Goal: Task Accomplishment & Management: Manage account settings

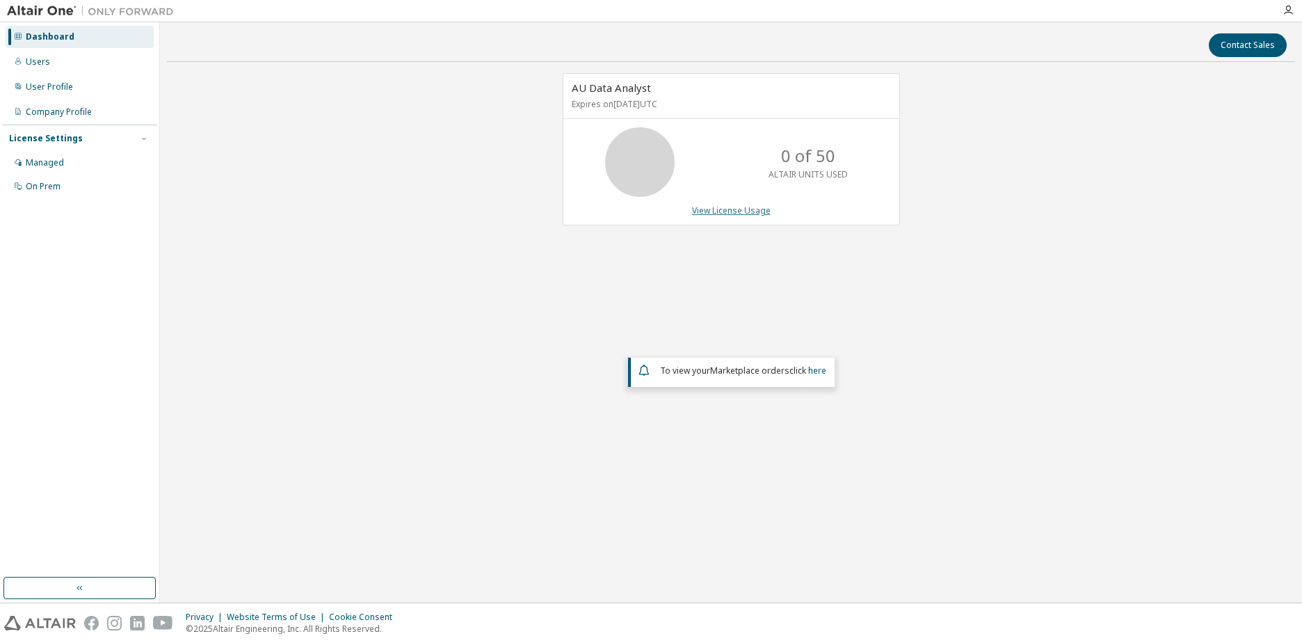
click at [748, 210] on link "View License Usage" at bounding box center [731, 211] width 79 height 12
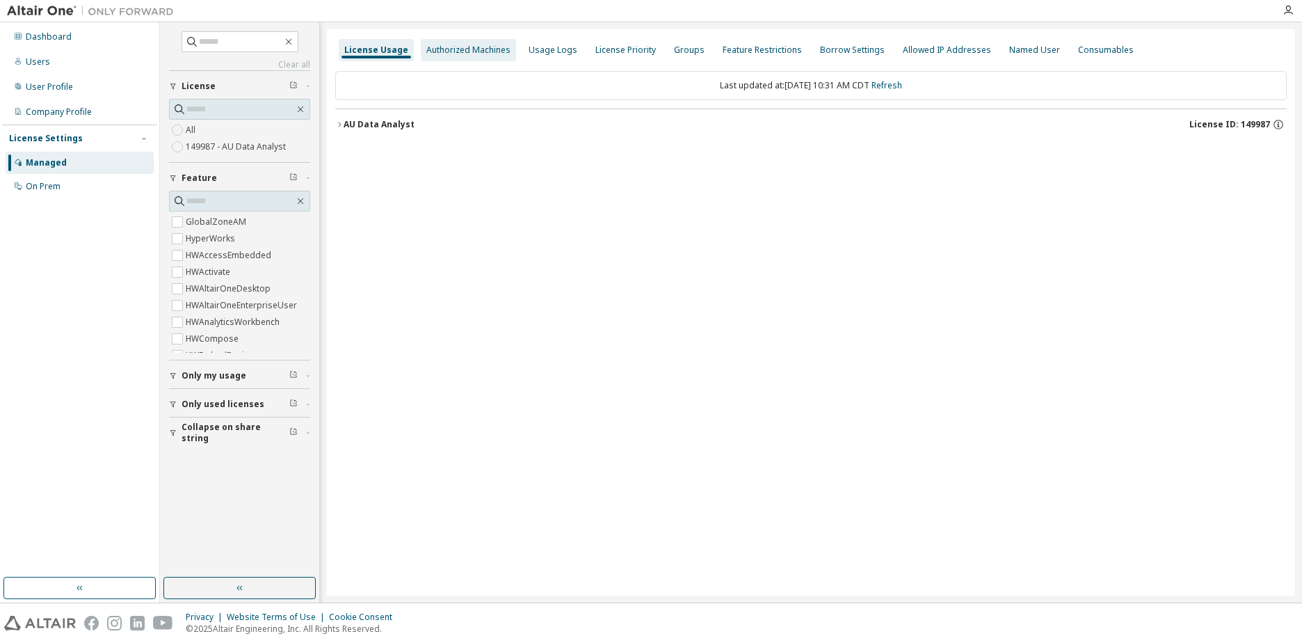
click at [468, 45] on div "Authorized Machines" at bounding box center [468, 50] width 84 height 11
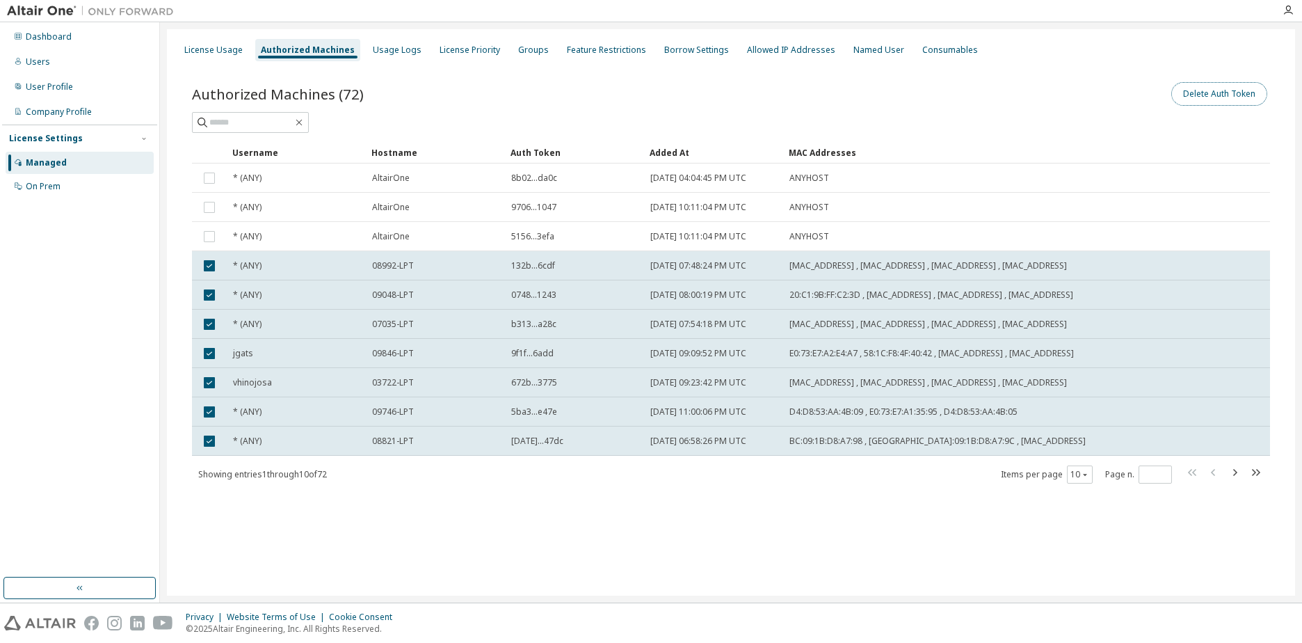
click at [1226, 95] on button "Delete Auth Token" at bounding box center [1220, 94] width 96 height 24
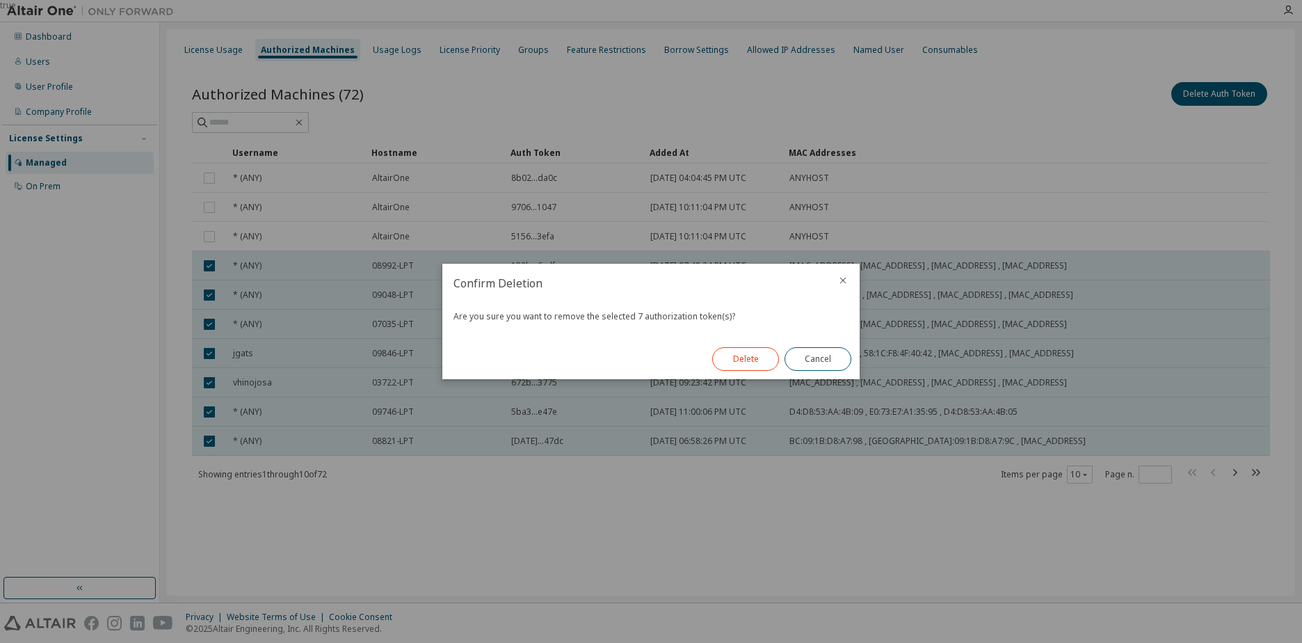
click at [729, 359] on button "Delete" at bounding box center [745, 359] width 67 height 24
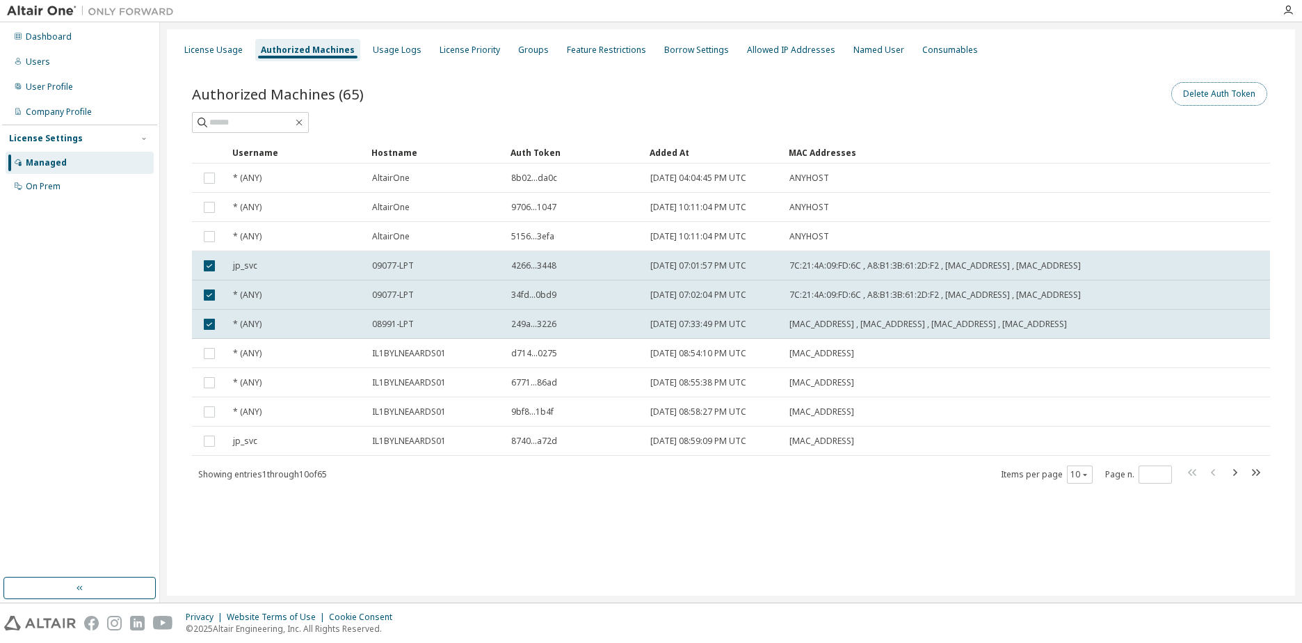
click at [1221, 94] on button "Delete Auth Token" at bounding box center [1220, 94] width 96 height 24
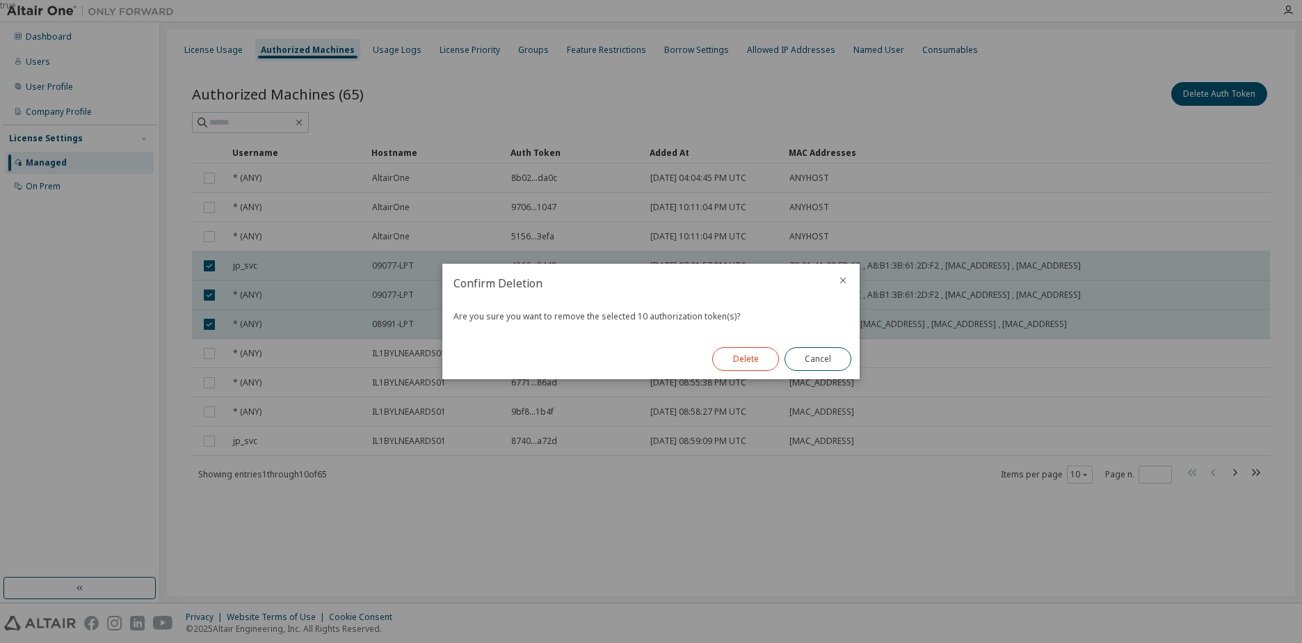
click at [751, 366] on button "Delete" at bounding box center [745, 359] width 67 height 24
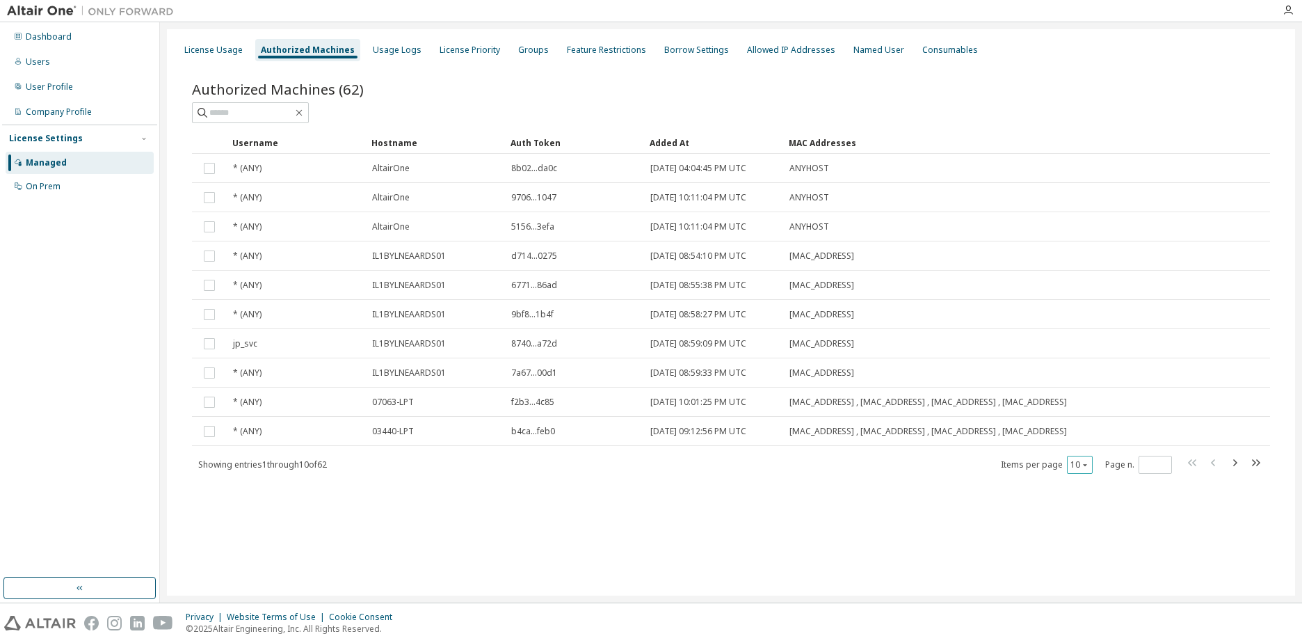
click at [1078, 470] on button "10" at bounding box center [1080, 464] width 19 height 11
click at [1092, 550] on div "100" at bounding box center [1122, 550] width 111 height 17
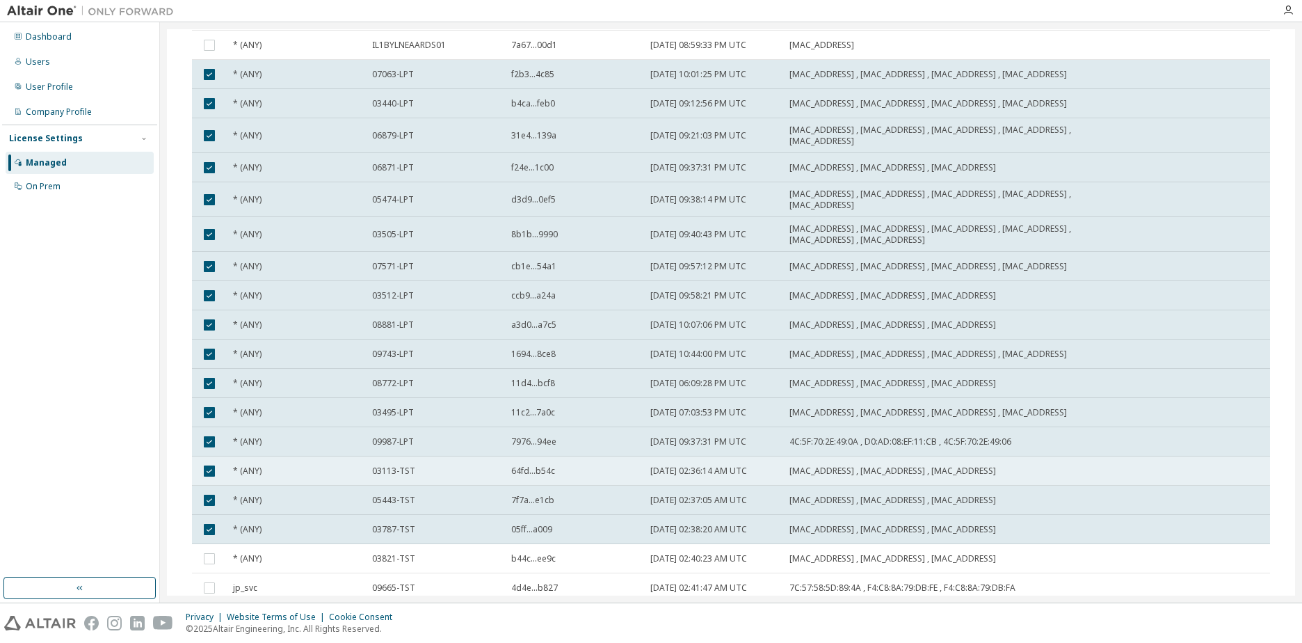
scroll to position [417, 0]
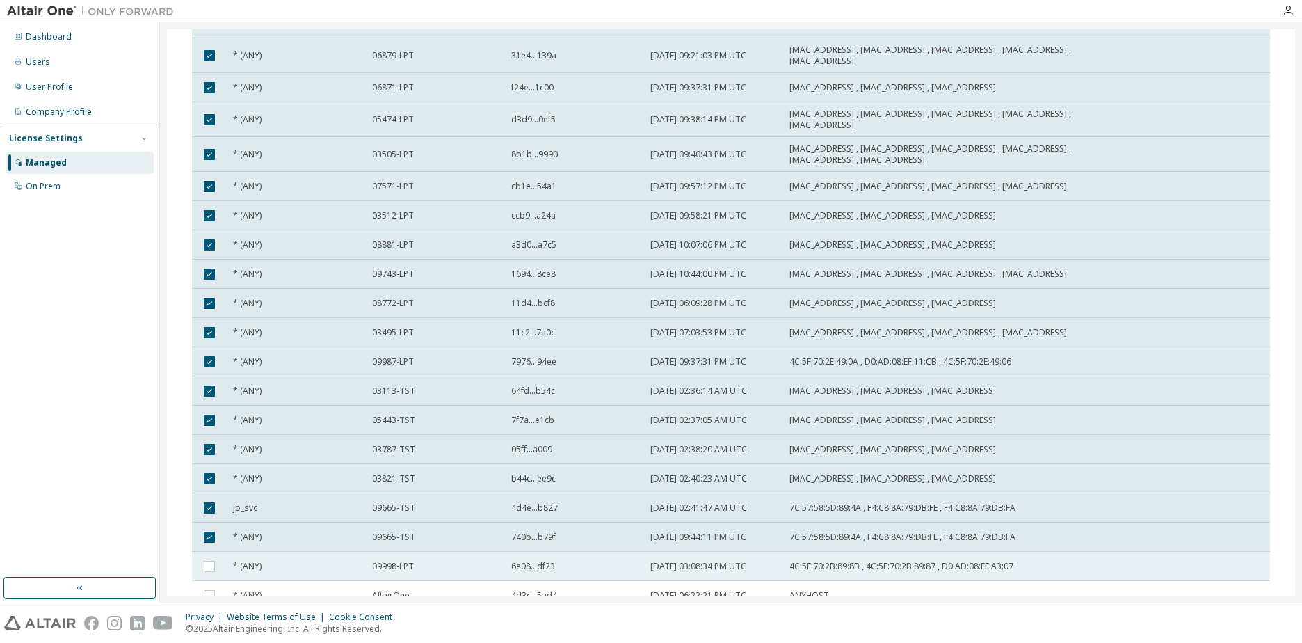
click at [209, 557] on td at bounding box center [209, 566] width 35 height 29
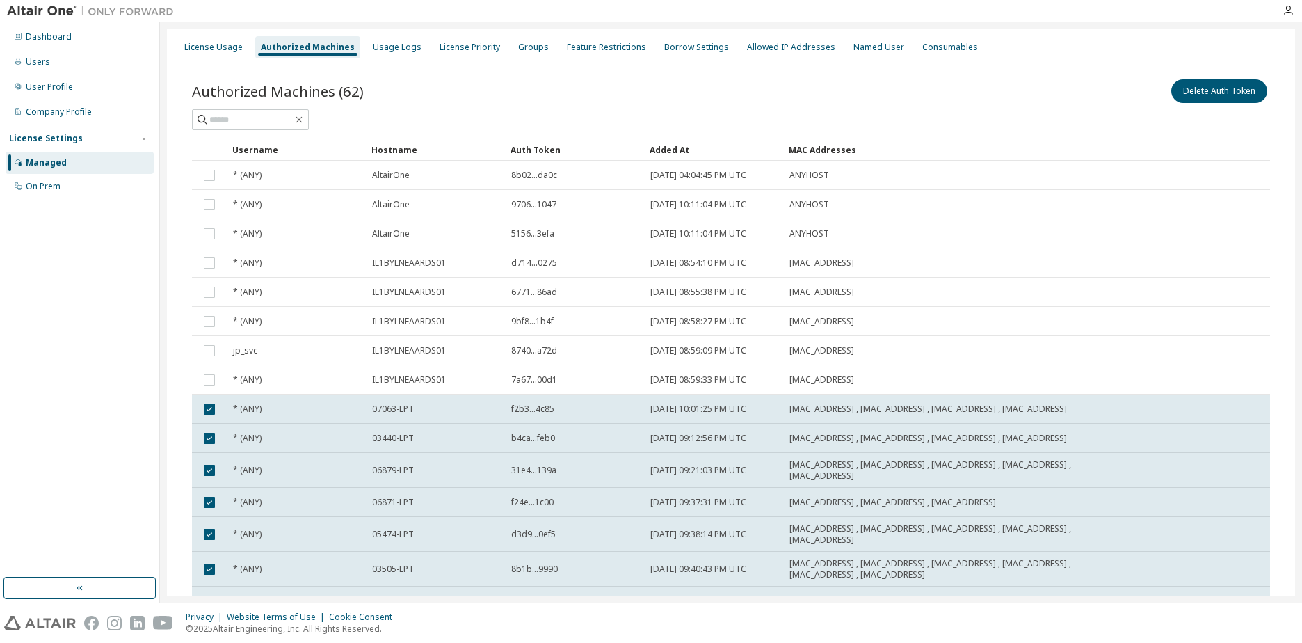
scroll to position [0, 0]
click at [1217, 95] on button "Delete Auth Token" at bounding box center [1220, 94] width 96 height 24
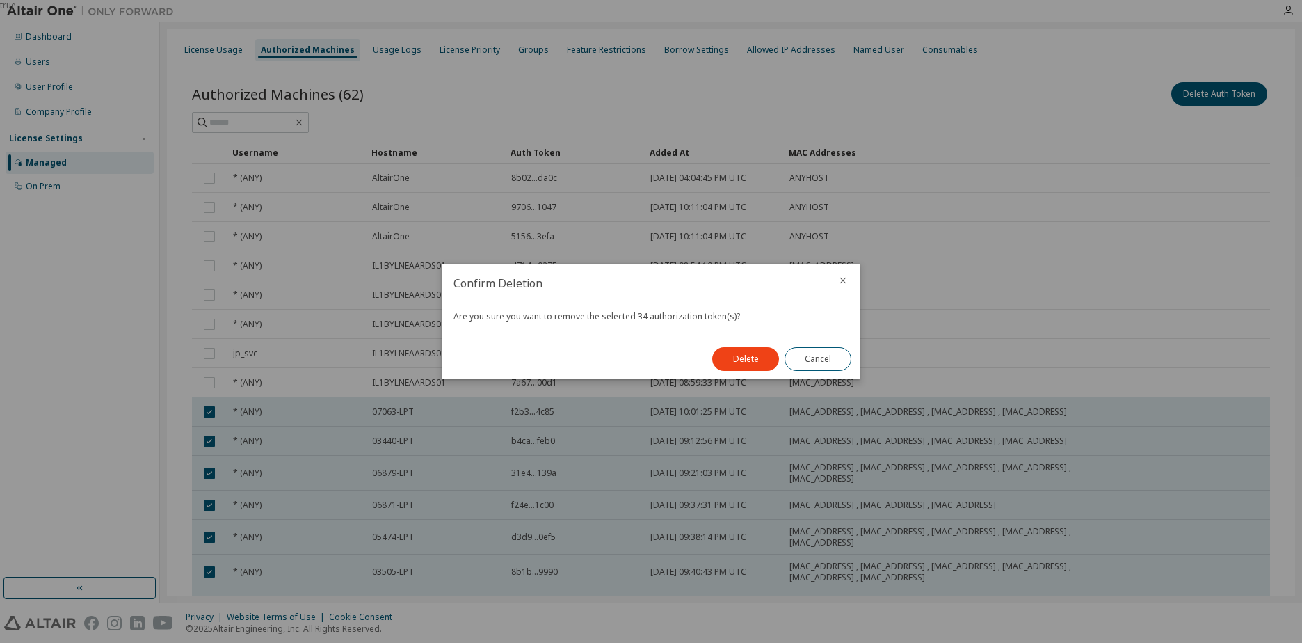
drag, startPoint x: 751, startPoint y: 365, endPoint x: 744, endPoint y: 365, distance: 7.7
click at [749, 365] on button "Delete" at bounding box center [745, 359] width 67 height 24
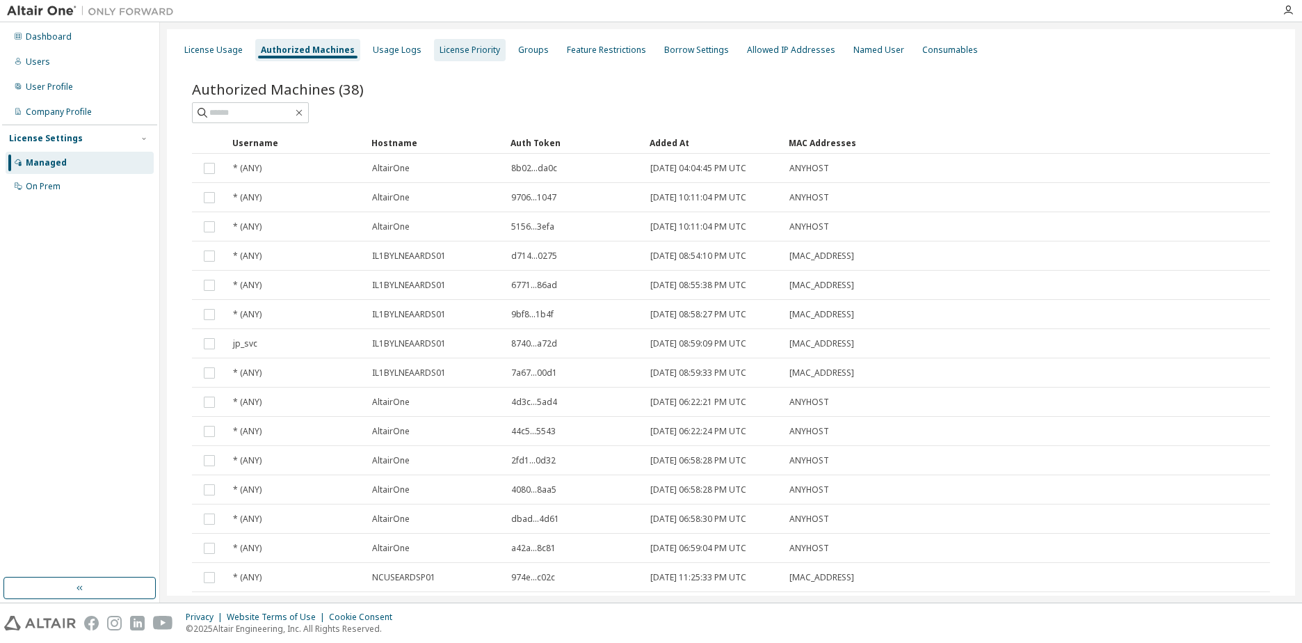
click at [459, 45] on div "License Priority" at bounding box center [470, 50] width 61 height 11
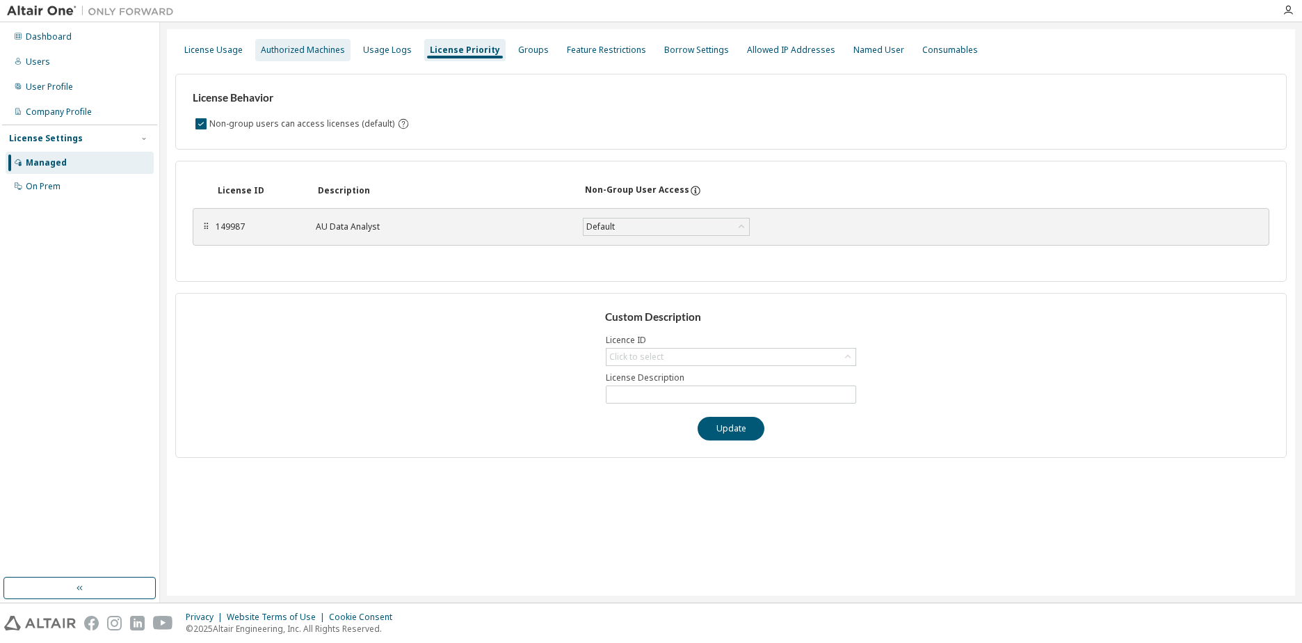
click at [303, 42] on div "Authorized Machines" at bounding box center [302, 50] width 95 height 22
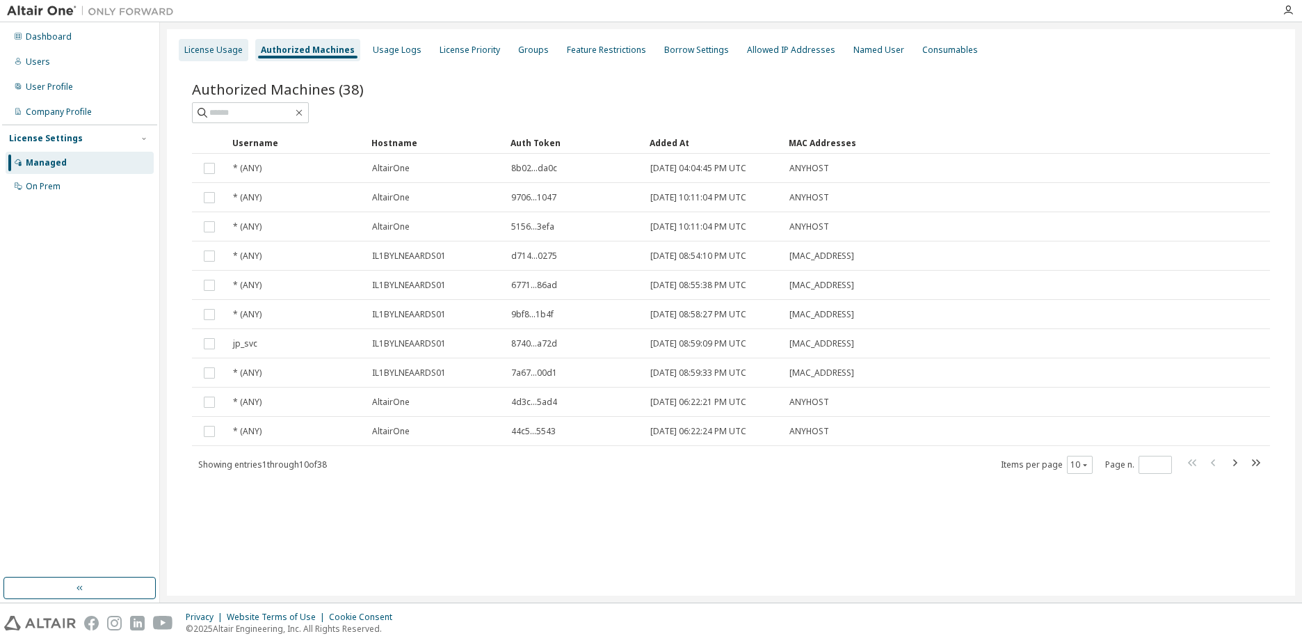
click at [225, 53] on div "License Usage" at bounding box center [213, 50] width 58 height 11
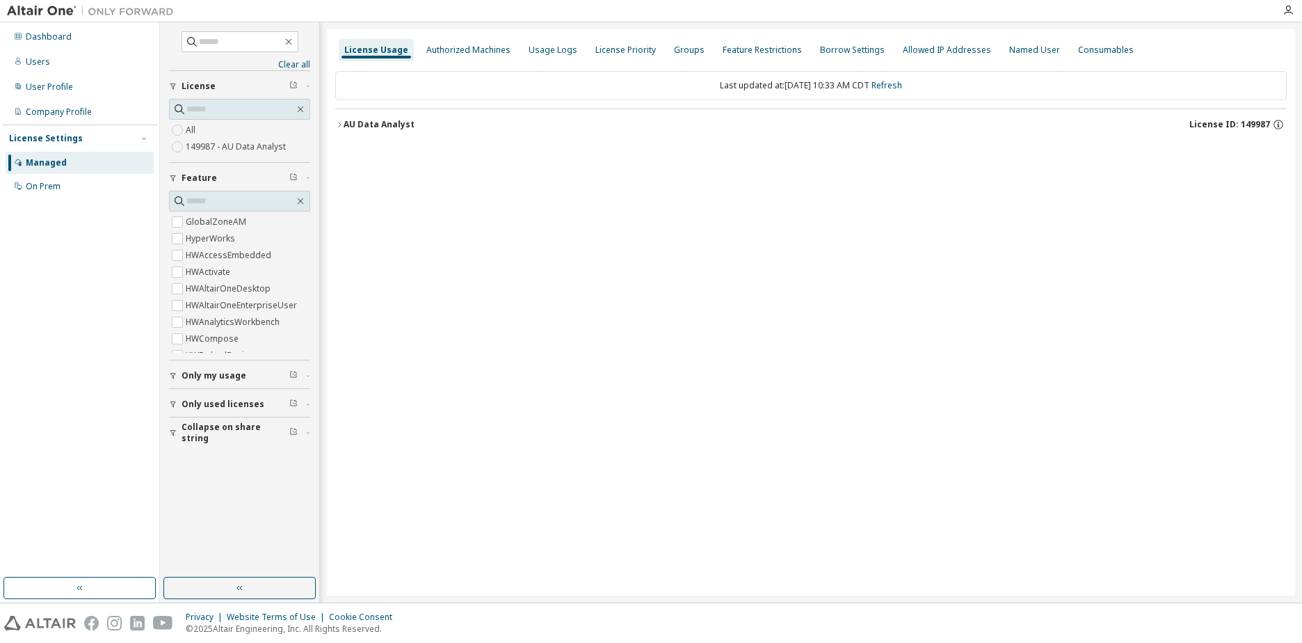
click at [342, 118] on button "AU Data Analyst License ID: 149987" at bounding box center [811, 124] width 952 height 31
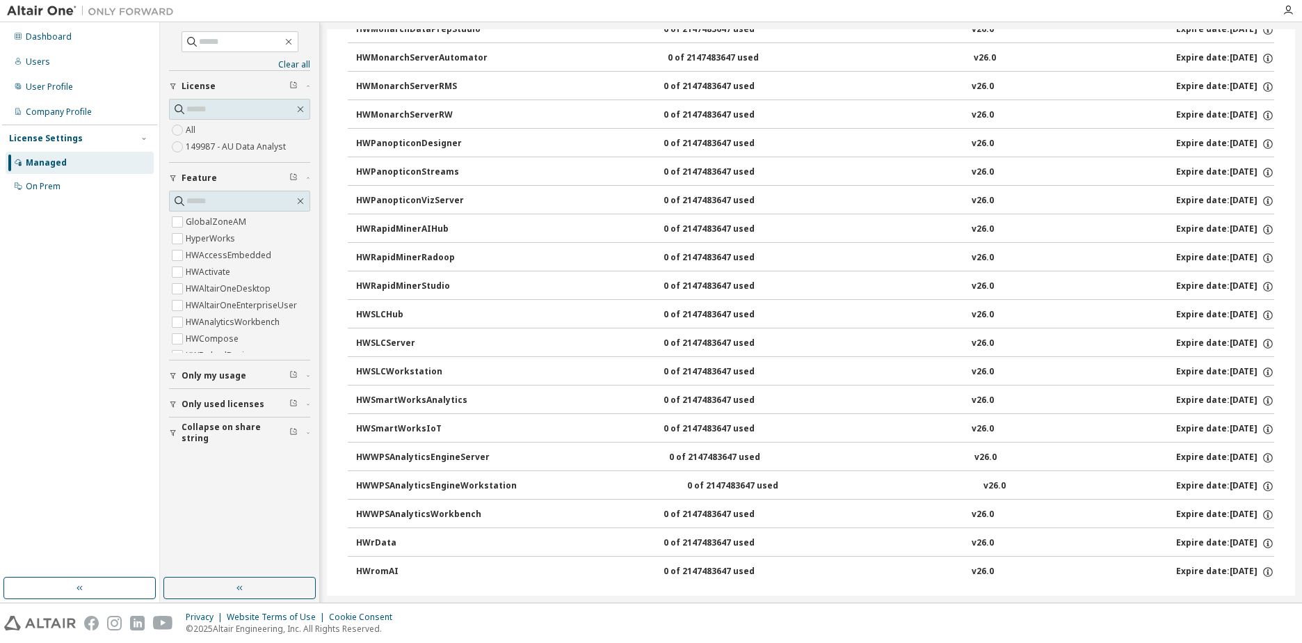
scroll to position [879, 0]
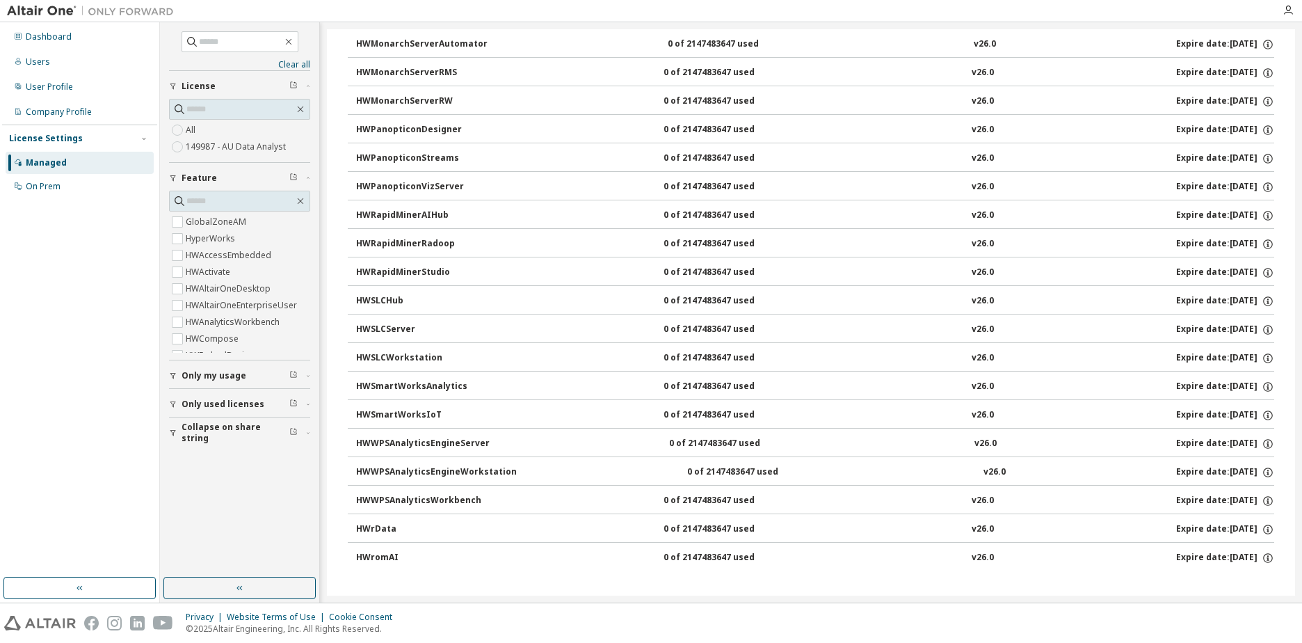
click at [242, 403] on span "Only used licenses" at bounding box center [223, 404] width 83 height 11
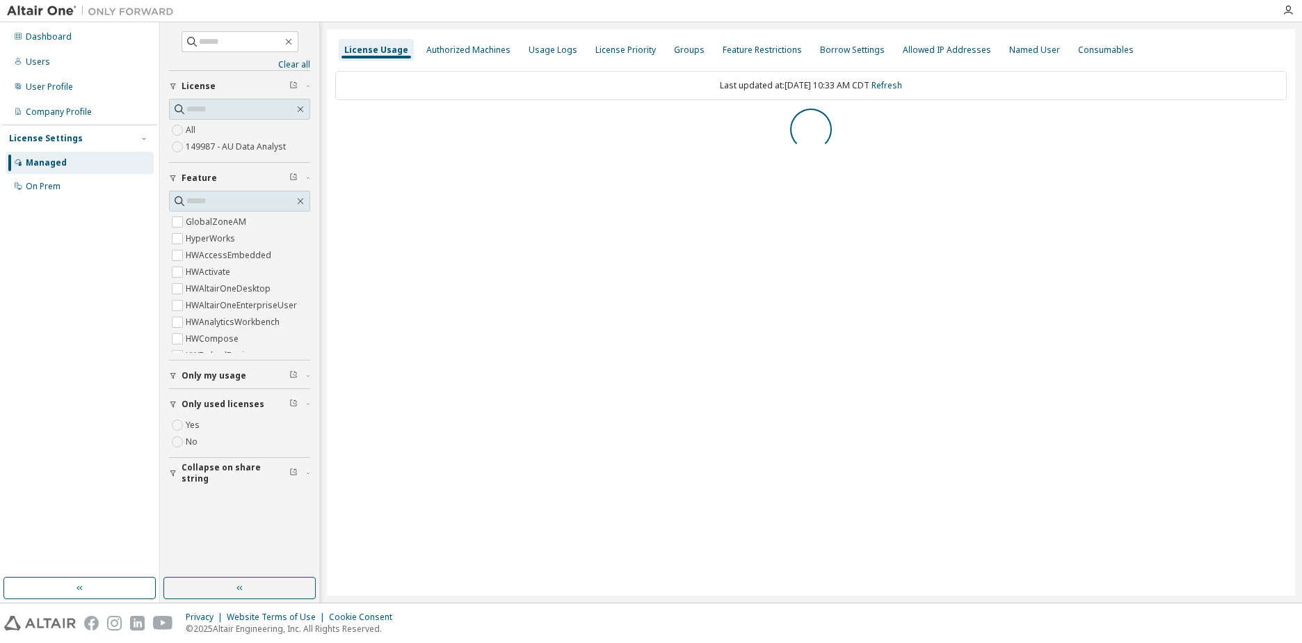
scroll to position [0, 0]
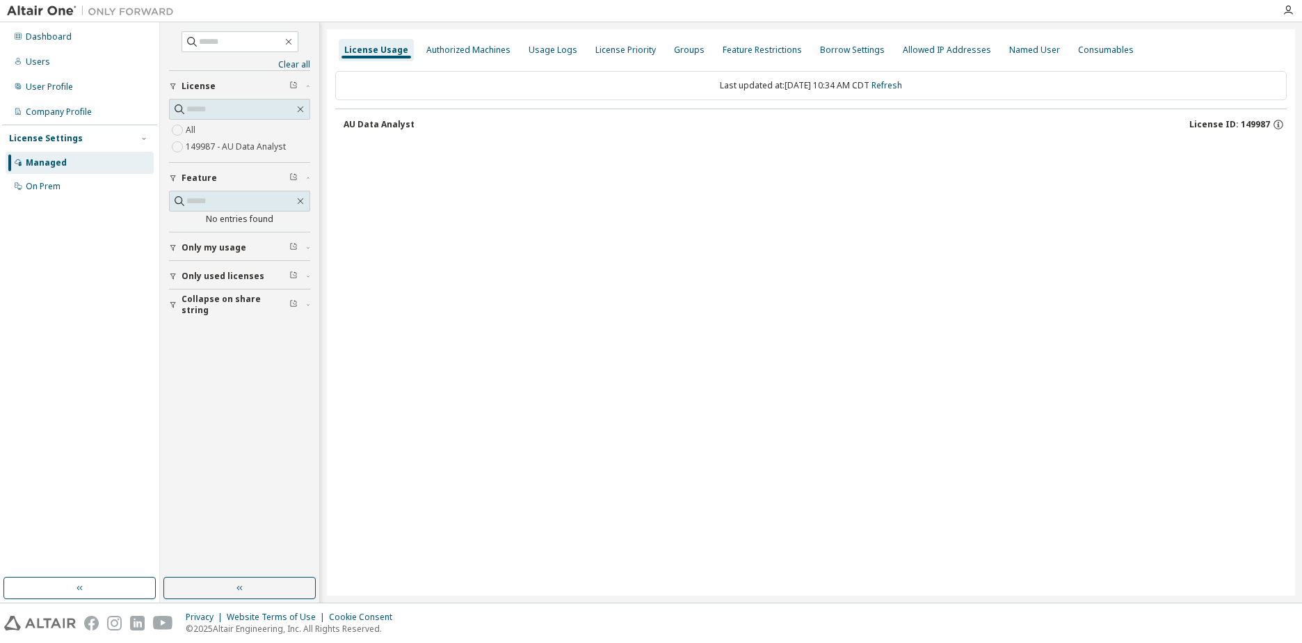
click at [388, 116] on button "AU Data Analyst License ID: 149987" at bounding box center [815, 124] width 943 height 31
click at [376, 123] on div "AU Data Analyst" at bounding box center [379, 124] width 71 height 11
click at [532, 41] on div "Usage Logs" at bounding box center [553, 50] width 60 height 22
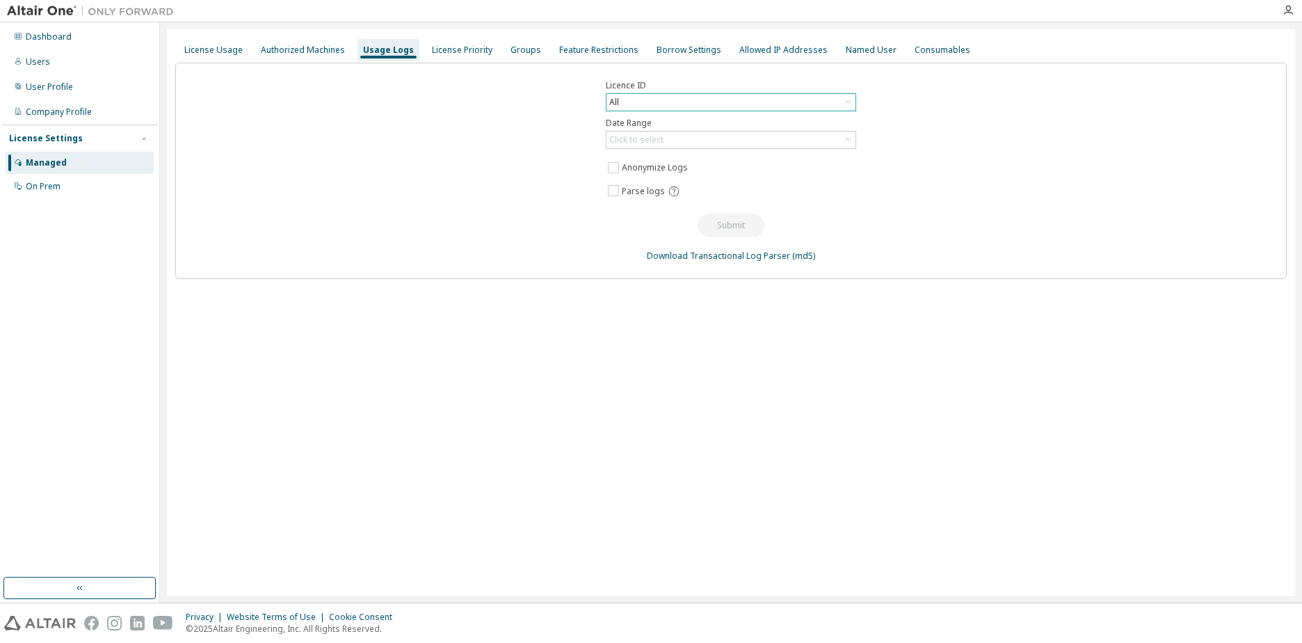
click at [676, 102] on div "All" at bounding box center [731, 102] width 249 height 17
click at [655, 141] on div "Click to select" at bounding box center [636, 139] width 54 height 11
click at [682, 196] on li "Year to date" at bounding box center [730, 197] width 246 height 18
click at [712, 218] on button "Submit" at bounding box center [731, 226] width 67 height 24
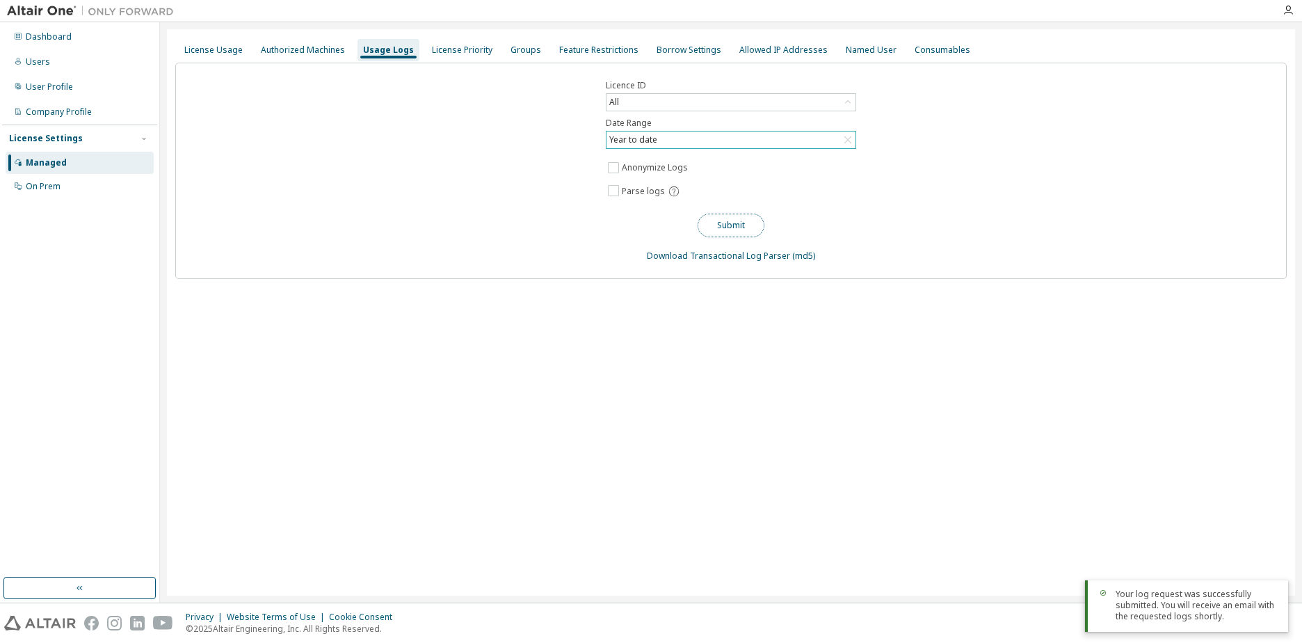
click at [735, 221] on button "Submit" at bounding box center [731, 226] width 67 height 24
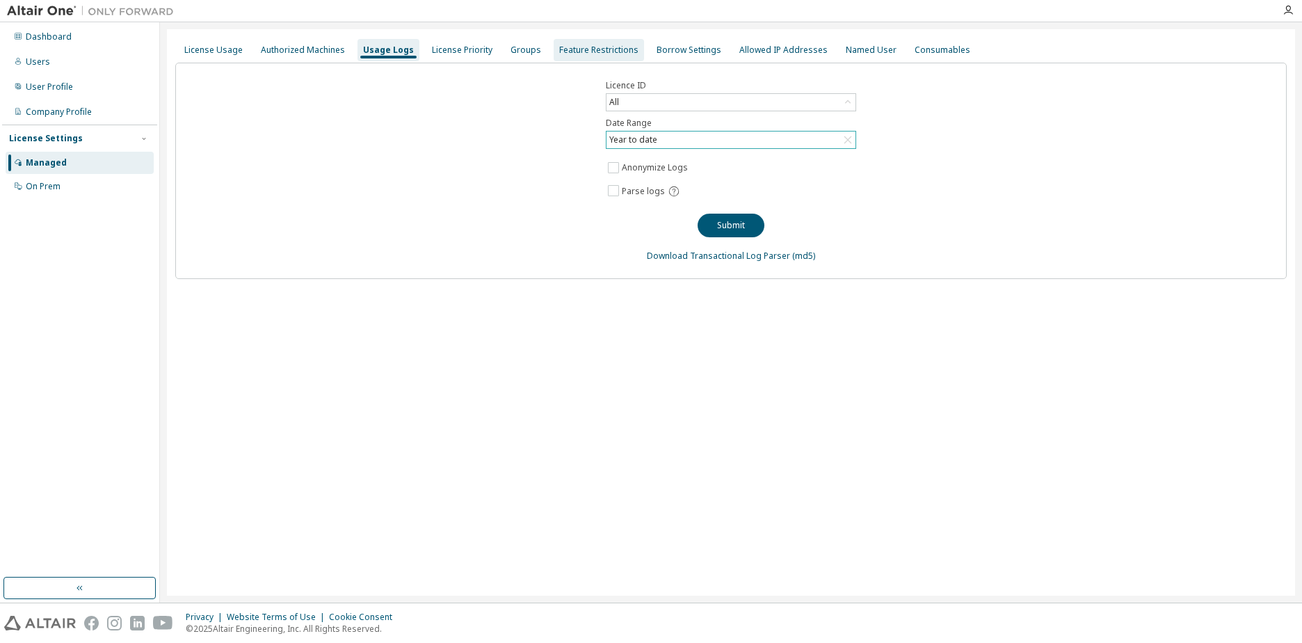
click at [628, 45] on div "Feature Restrictions" at bounding box center [599, 50] width 90 height 22
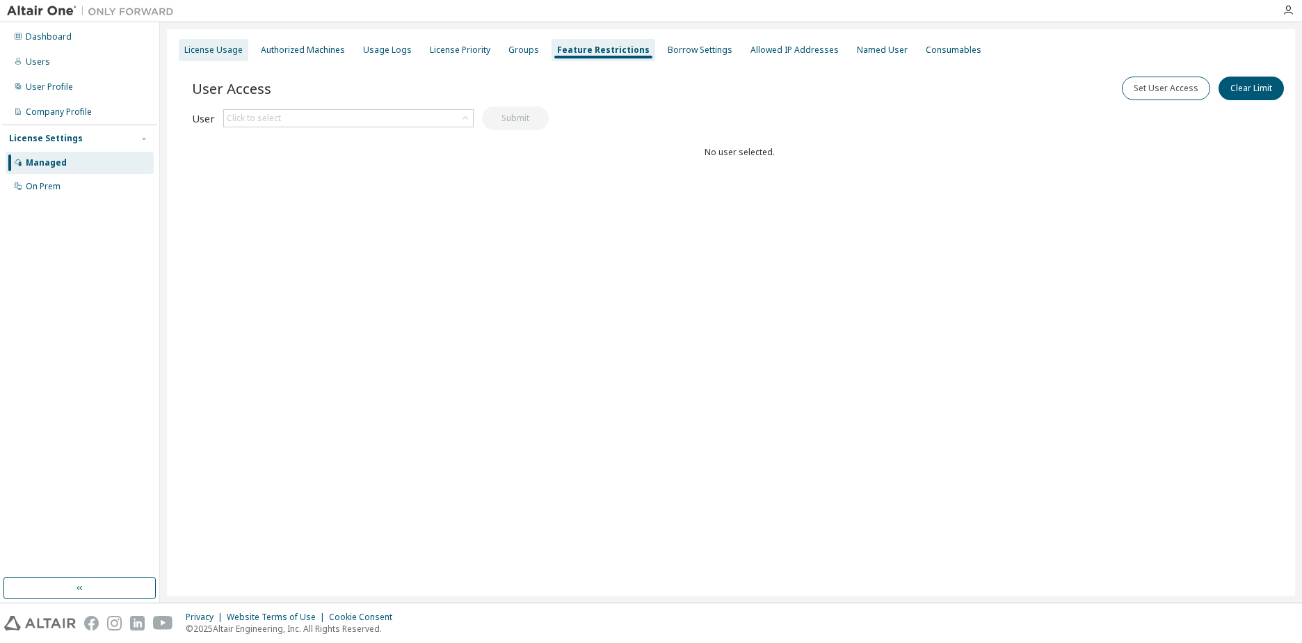
click at [207, 49] on div "License Usage" at bounding box center [213, 50] width 58 height 11
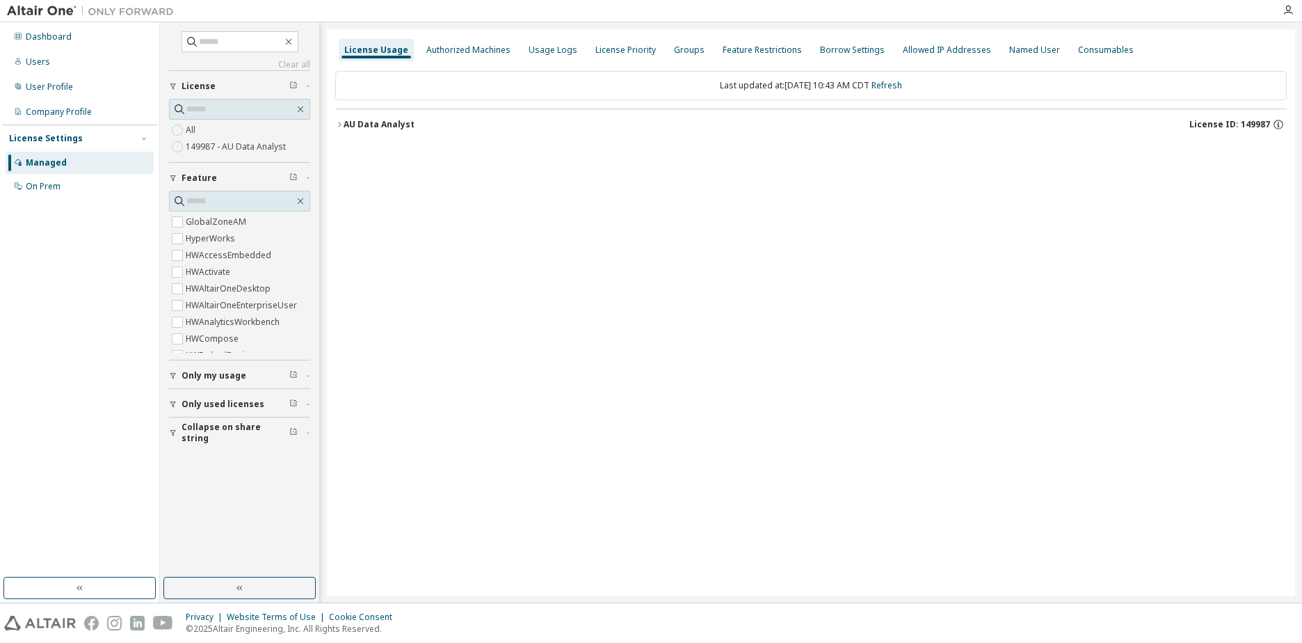
click at [210, 138] on label "149987 - AU Data Analyst" at bounding box center [237, 146] width 103 height 17
click at [345, 123] on div "AU Data Analyst" at bounding box center [379, 124] width 71 height 11
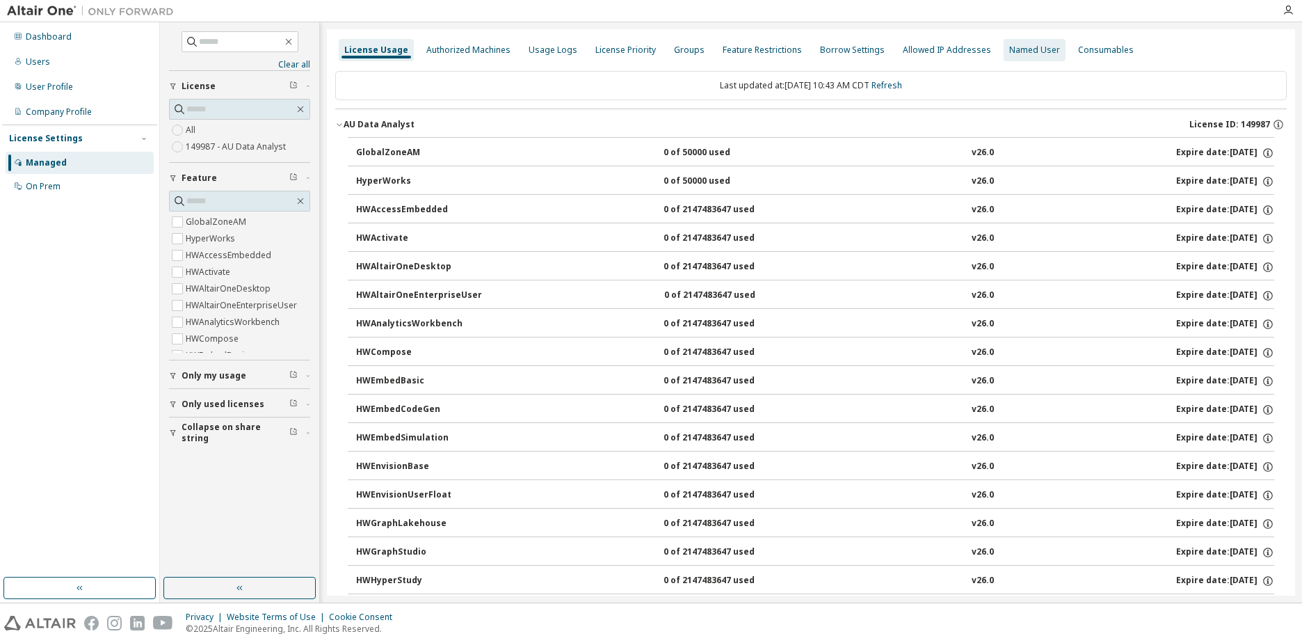
click at [1019, 49] on div "Named User" at bounding box center [1034, 50] width 51 height 11
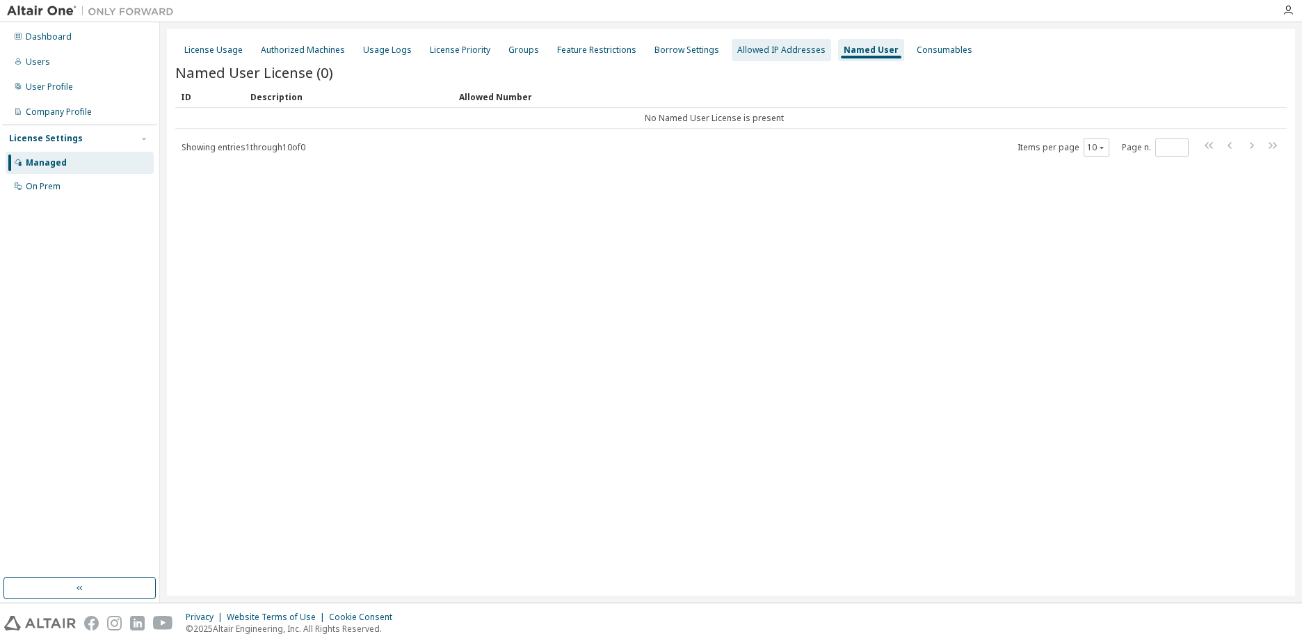
click at [769, 49] on div "Allowed IP Addresses" at bounding box center [781, 50] width 88 height 11
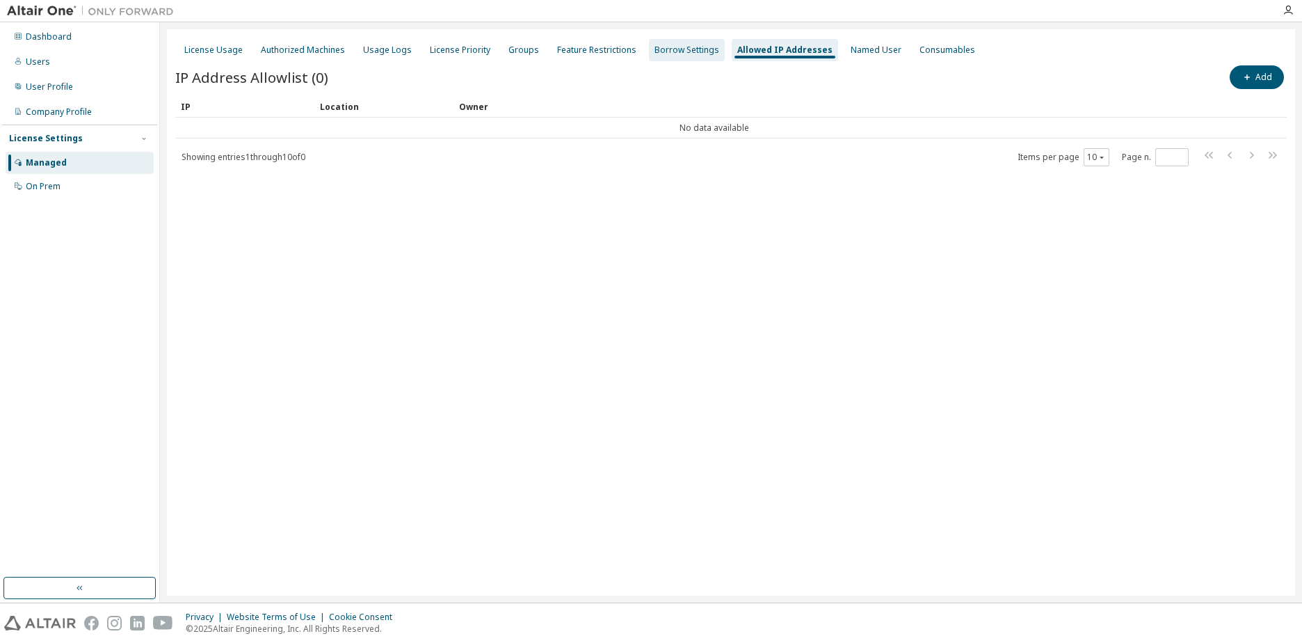
click at [696, 56] on div "Borrow Settings" at bounding box center [687, 50] width 76 height 22
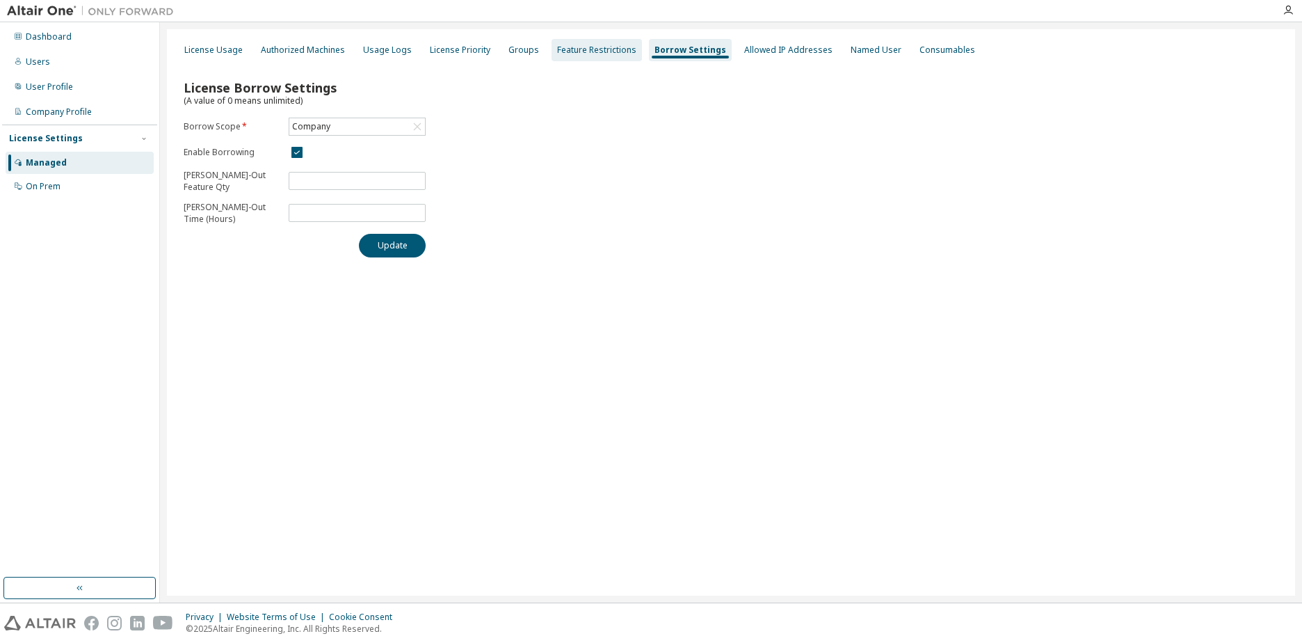
click at [562, 59] on div "Feature Restrictions" at bounding box center [597, 50] width 90 height 22
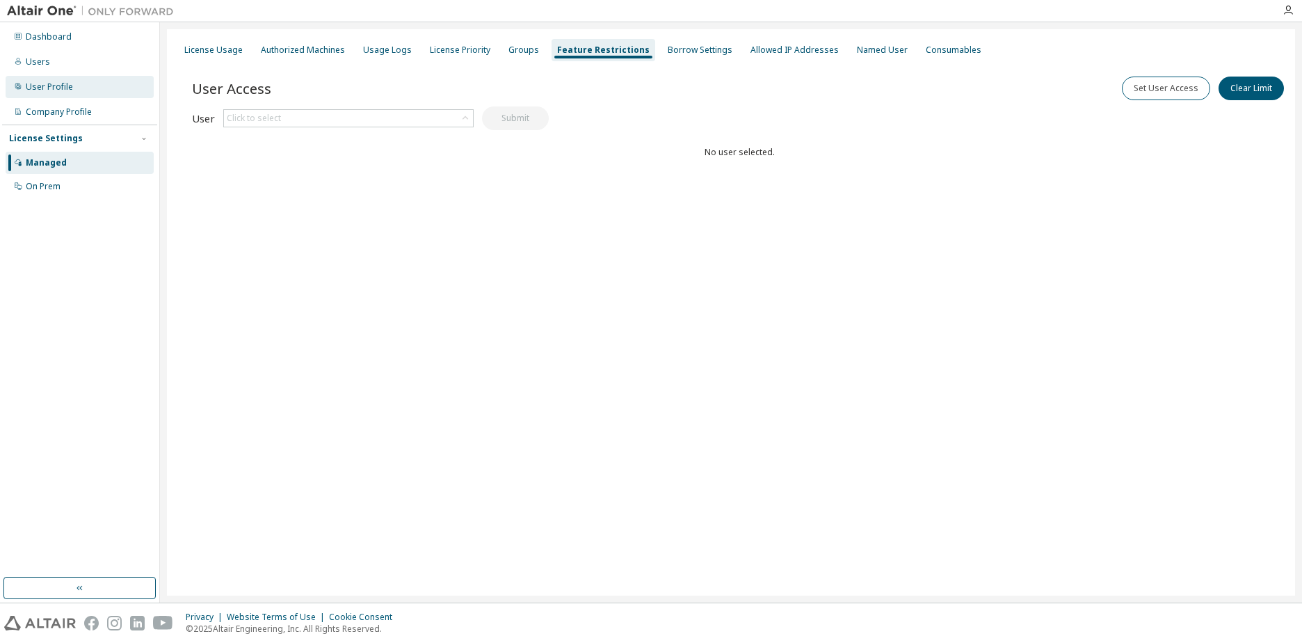
click at [51, 81] on div "User Profile" at bounding box center [49, 86] width 47 height 11
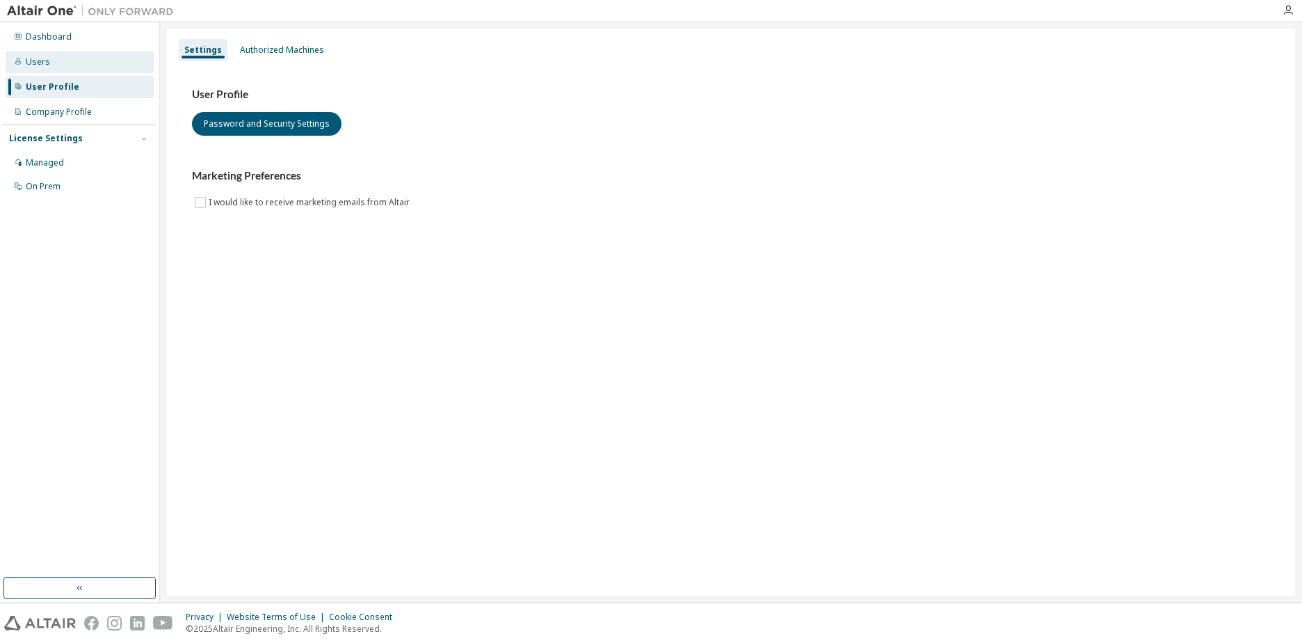
click at [47, 60] on div "Users" at bounding box center [38, 61] width 24 height 11
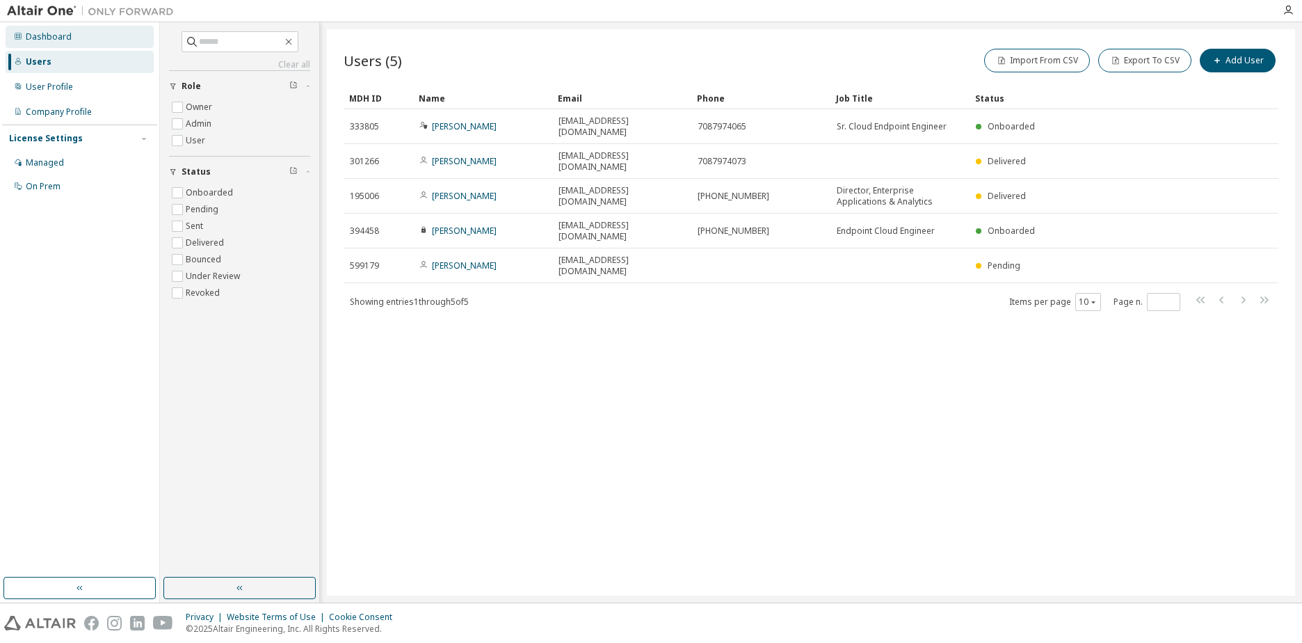
click at [53, 42] on div "Dashboard" at bounding box center [49, 36] width 46 height 11
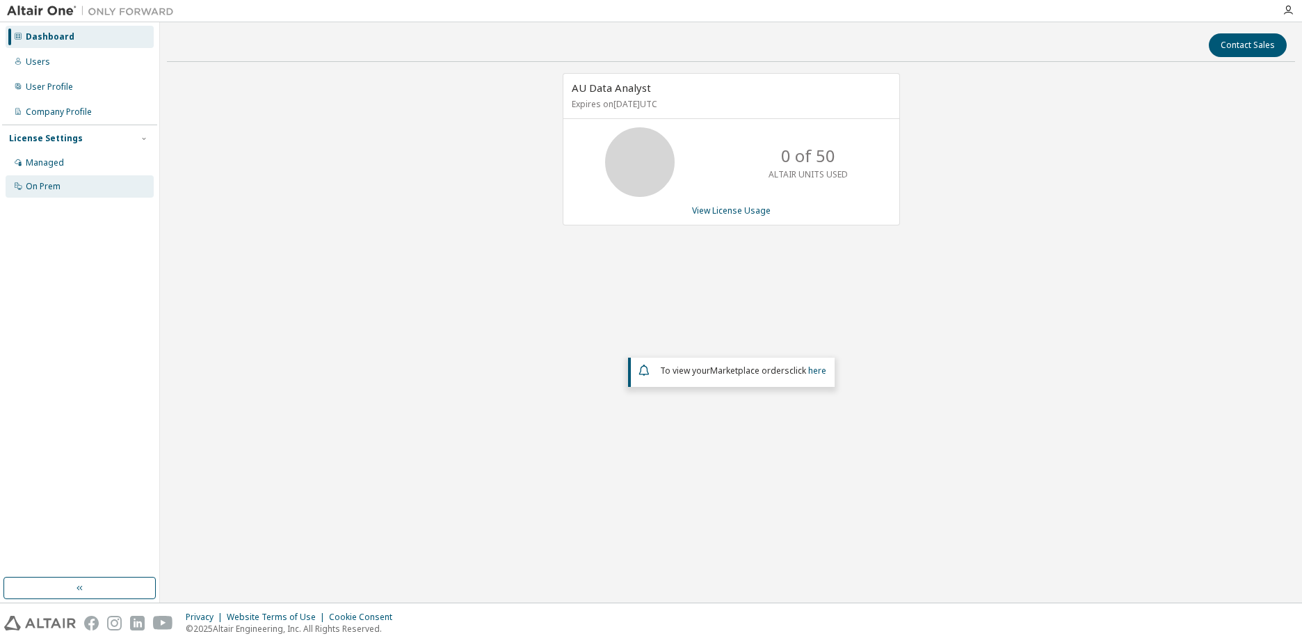
click at [58, 182] on div "On Prem" at bounding box center [43, 186] width 35 height 11
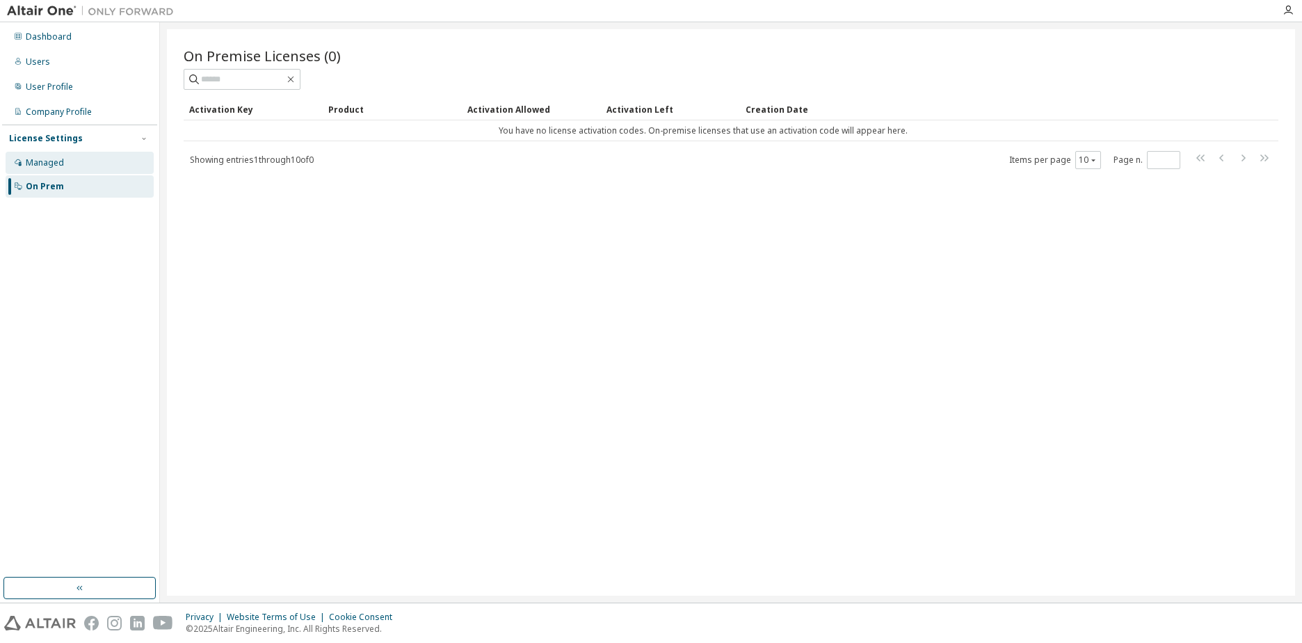
click at [51, 166] on div "Managed" at bounding box center [45, 162] width 38 height 11
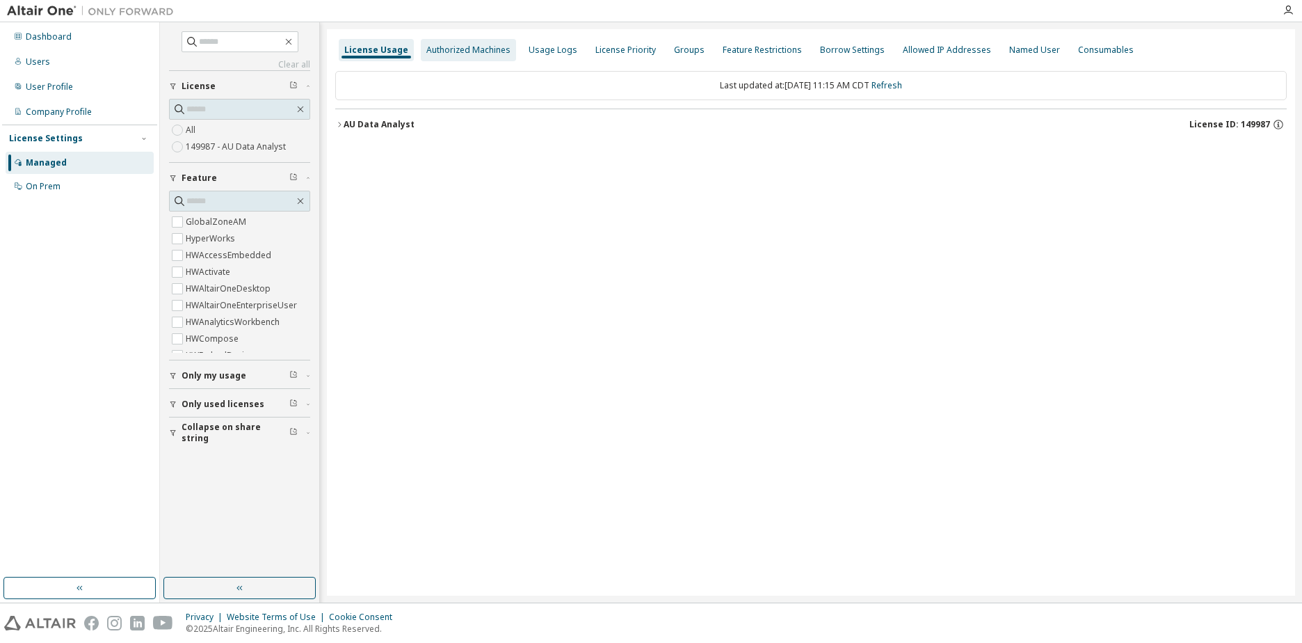
click at [475, 45] on div "Authorized Machines" at bounding box center [468, 50] width 84 height 11
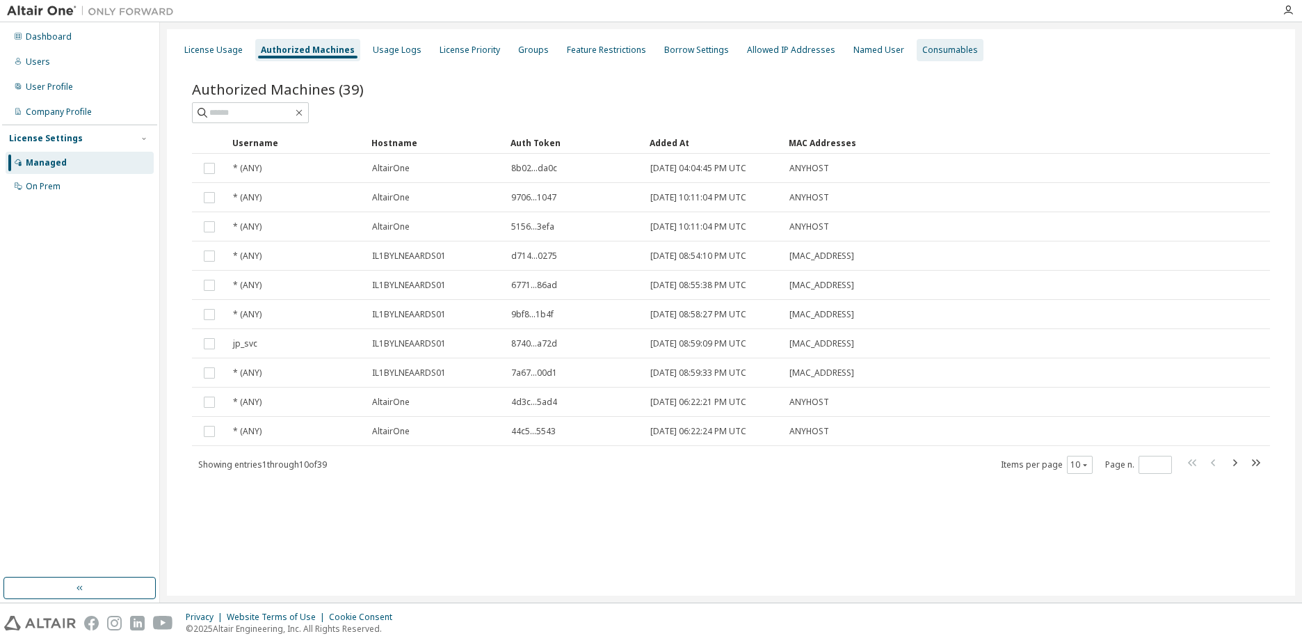
click at [917, 41] on div "Consumables" at bounding box center [950, 50] width 67 height 22
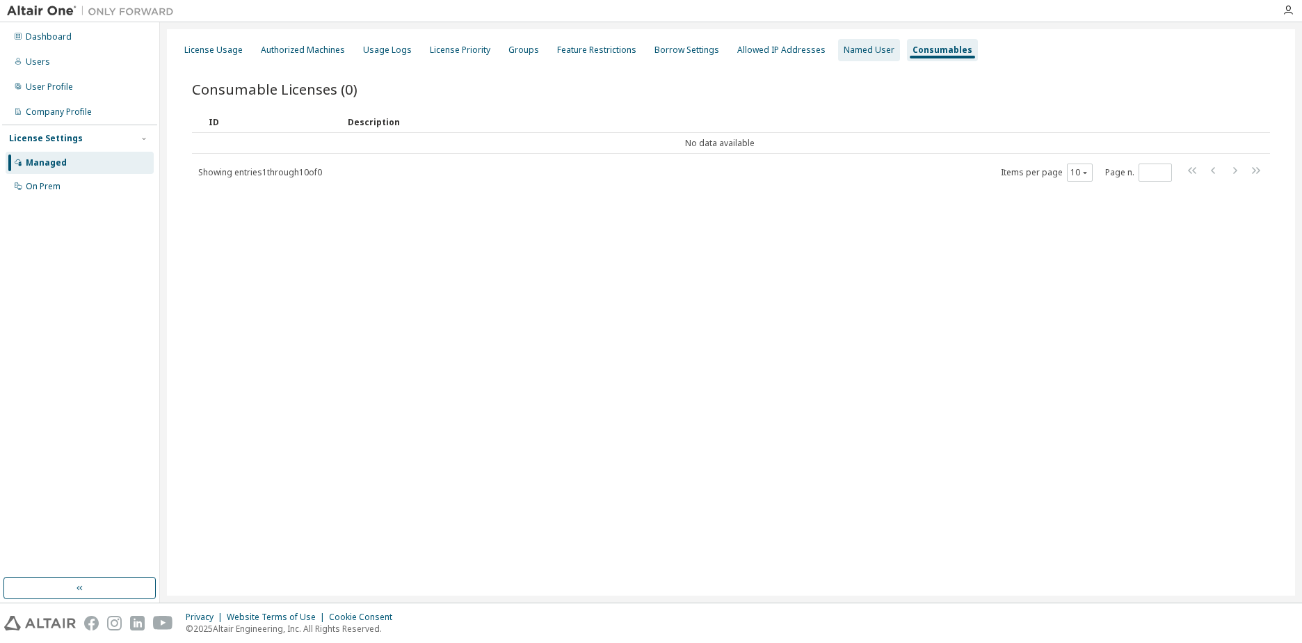
click at [864, 54] on div "Named User" at bounding box center [869, 50] width 51 height 11
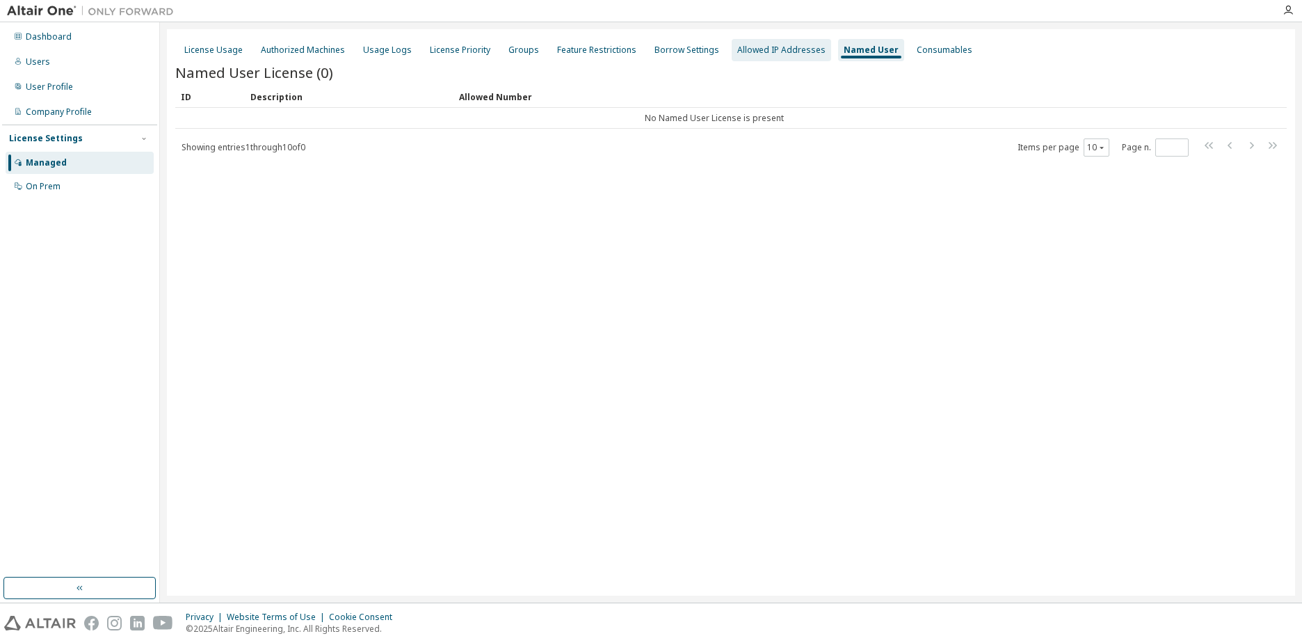
click at [803, 47] on div "Allowed IP Addresses" at bounding box center [781, 50] width 88 height 11
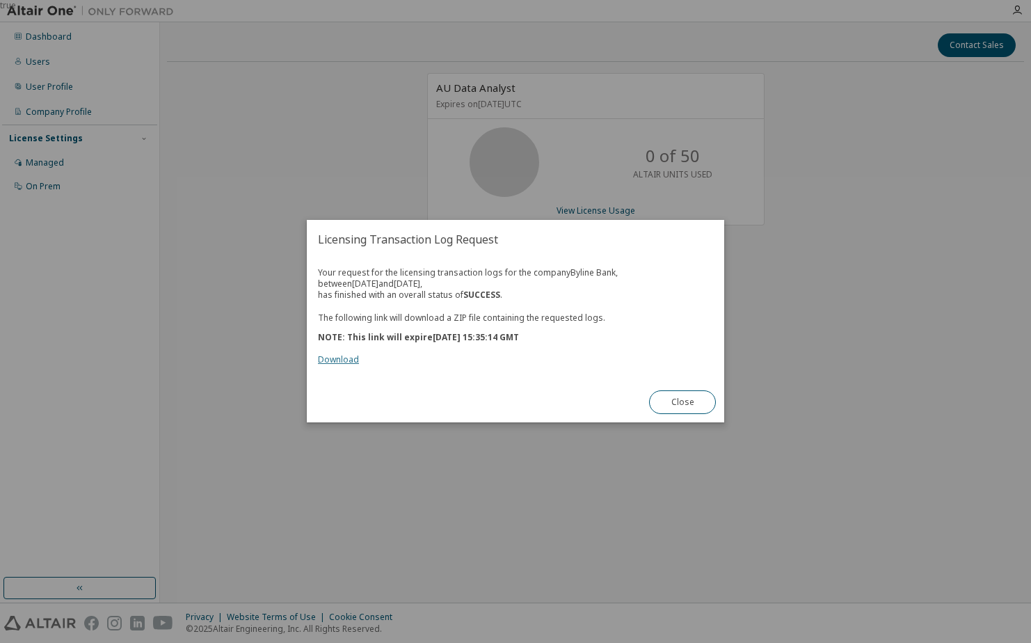
click at [332, 358] on link "Download" at bounding box center [338, 360] width 41 height 12
click at [679, 388] on div "Close" at bounding box center [682, 403] width 83 height 40
drag, startPoint x: 672, startPoint y: 410, endPoint x: 676, endPoint y: 404, distance: 7.2
click at [676, 404] on button "Close" at bounding box center [682, 403] width 67 height 24
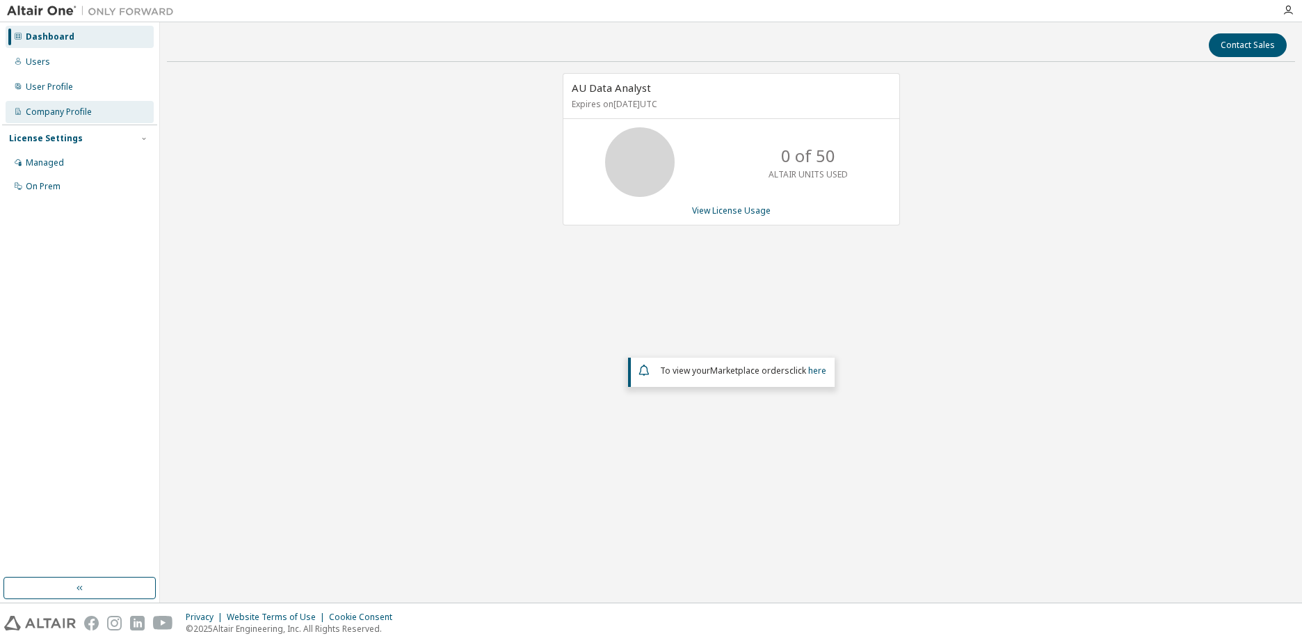
click at [92, 107] on div "Company Profile" at bounding box center [80, 112] width 148 height 22
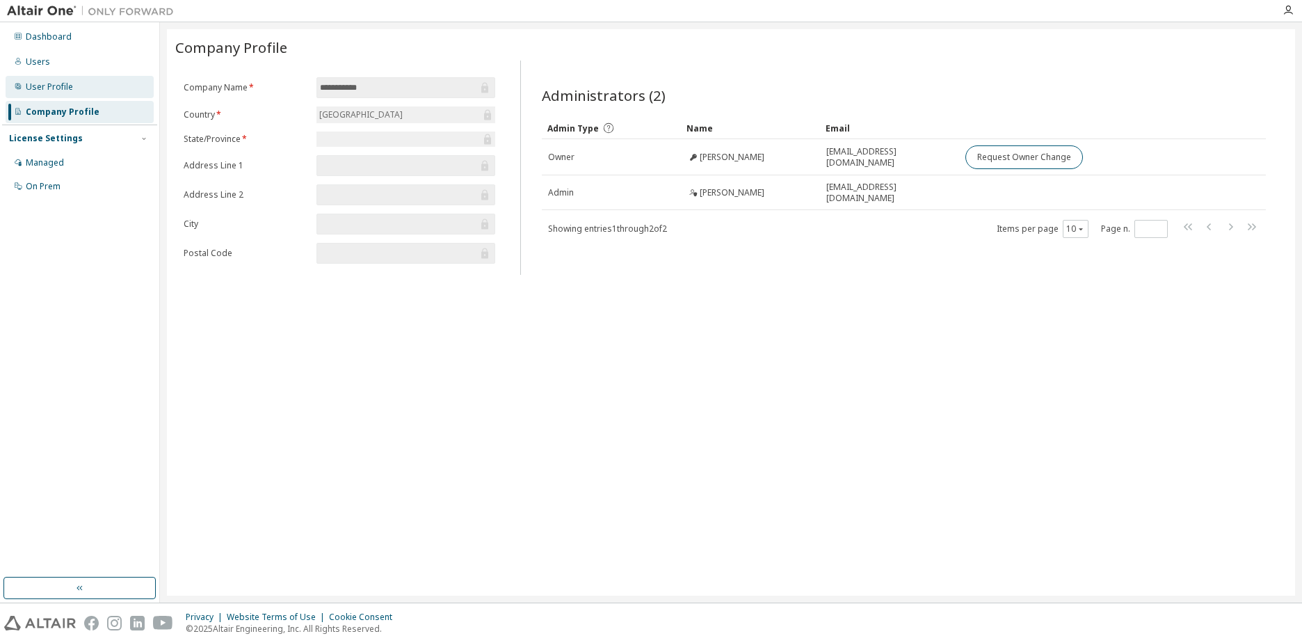
click at [70, 91] on div "User Profile" at bounding box center [49, 86] width 47 height 11
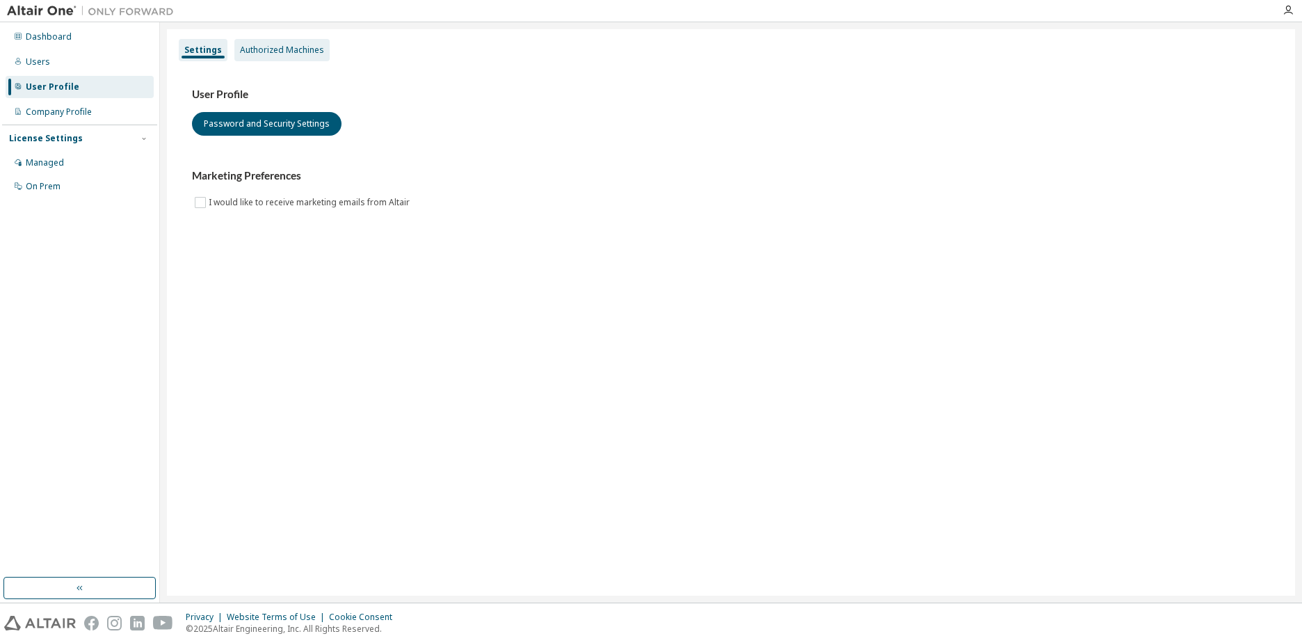
click at [275, 48] on div "Authorized Machines" at bounding box center [282, 50] width 84 height 11
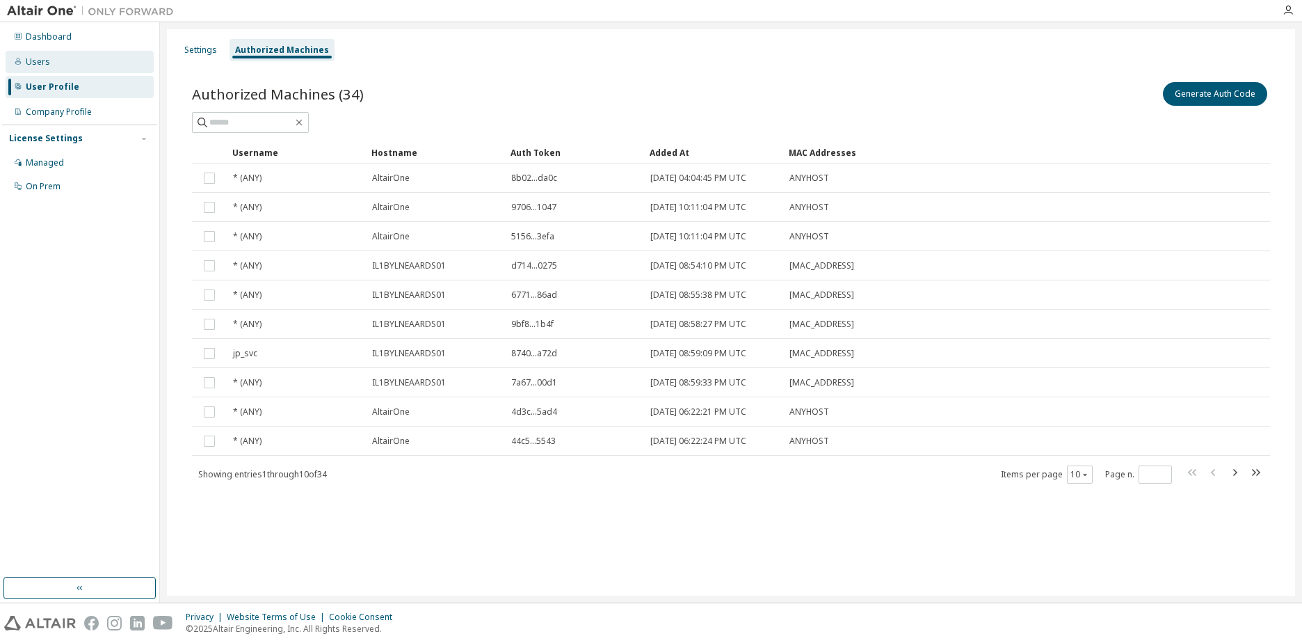
click at [42, 60] on div "Users" at bounding box center [38, 61] width 24 height 11
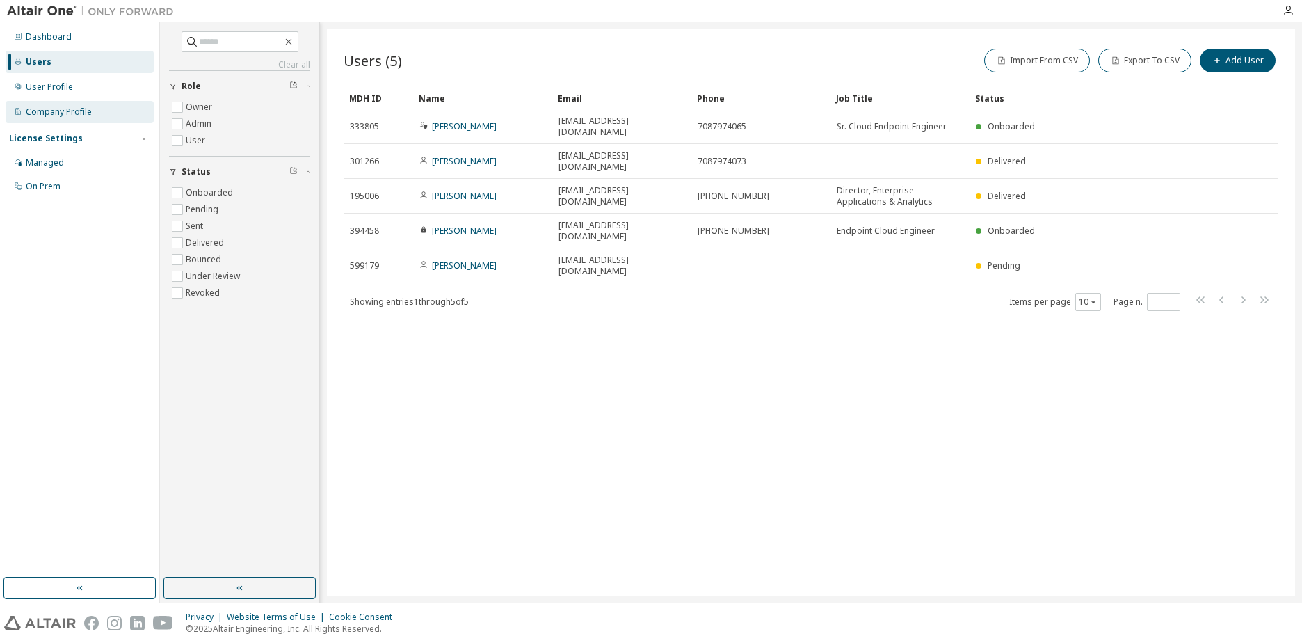
click at [83, 107] on div "Company Profile" at bounding box center [59, 111] width 66 height 11
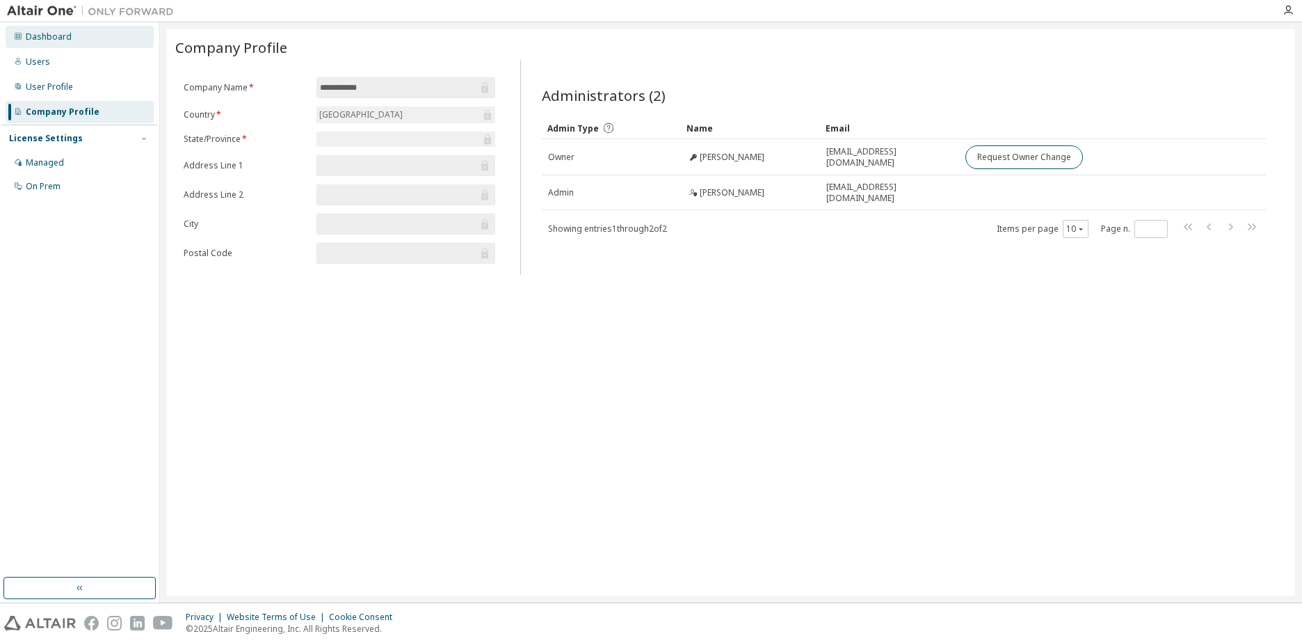
click at [61, 40] on div "Dashboard" at bounding box center [49, 36] width 46 height 11
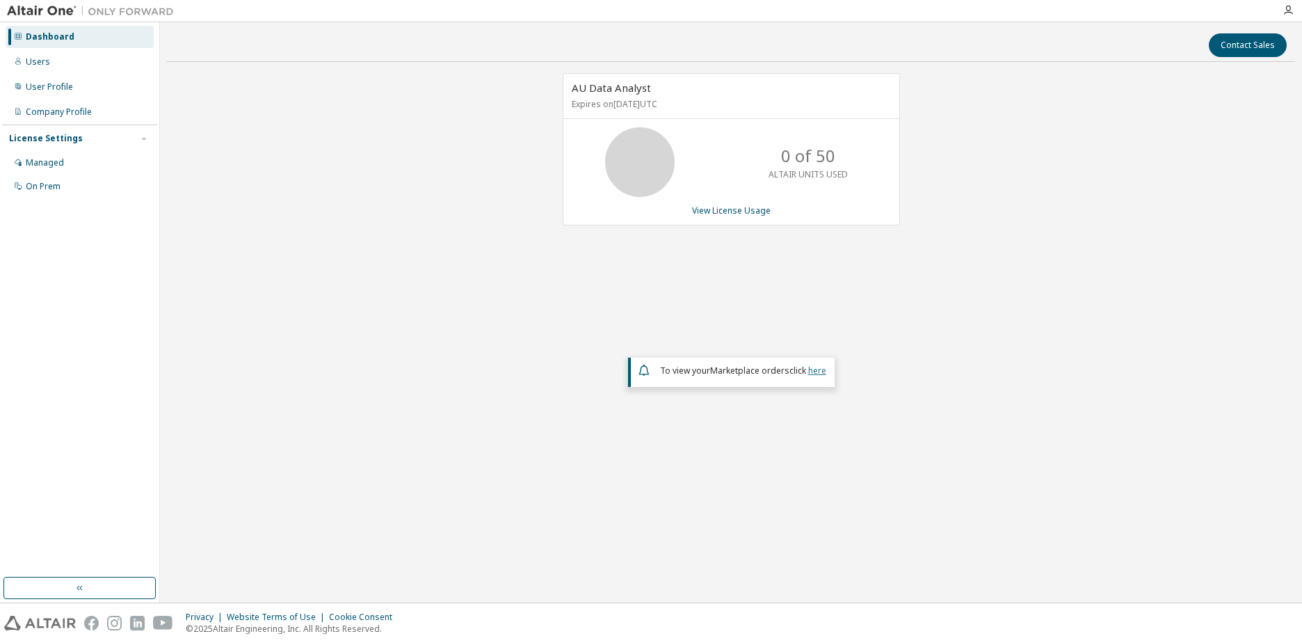
click at [815, 371] on link "here" at bounding box center [817, 371] width 18 height 12
